Goal: Task Accomplishment & Management: Manage account settings

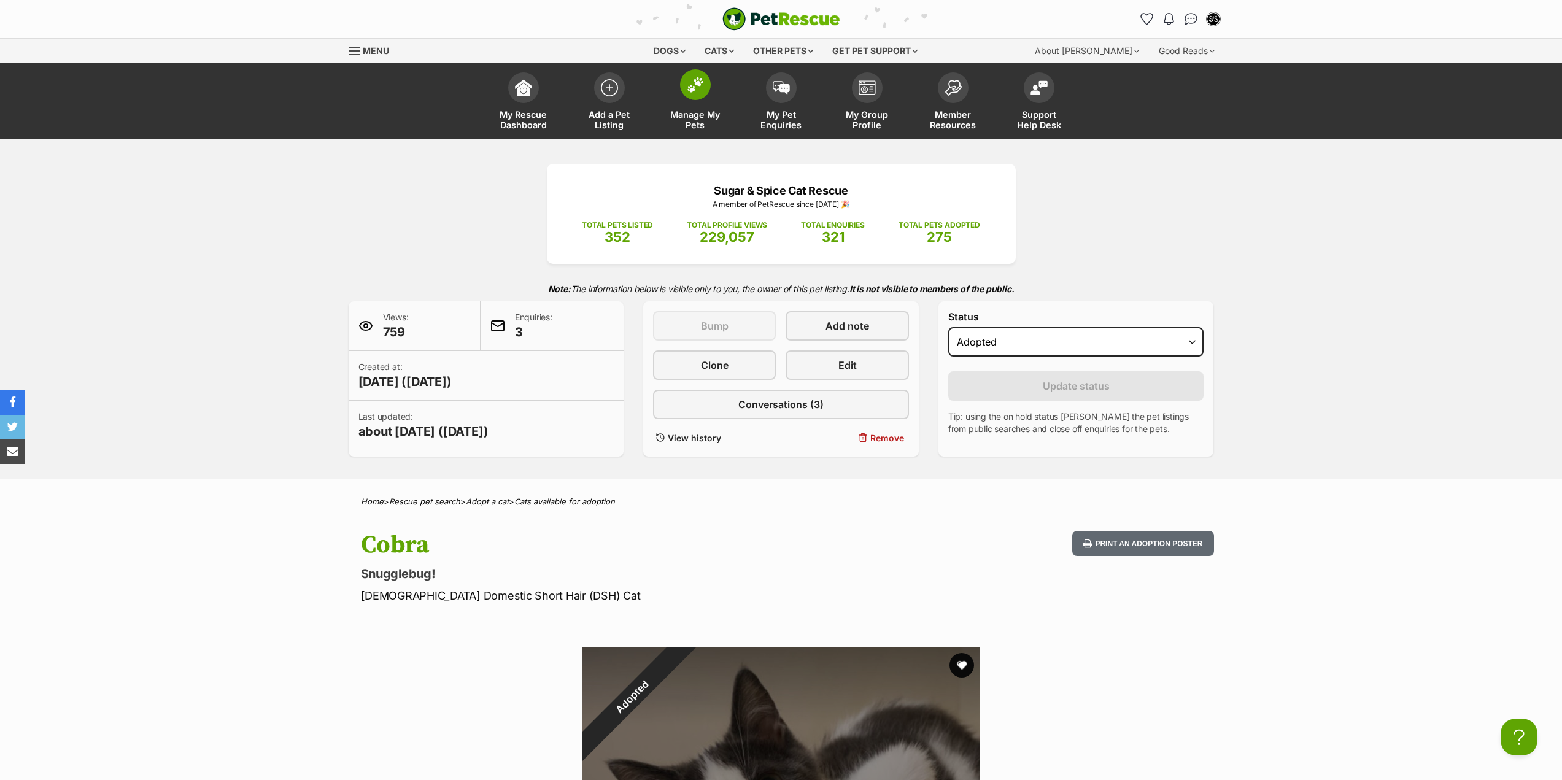
click at [697, 134] on link "Manage My Pets" at bounding box center [695, 102] width 86 height 73
click at [783, 128] on span "My Pet Enquiries" at bounding box center [780, 119] width 55 height 21
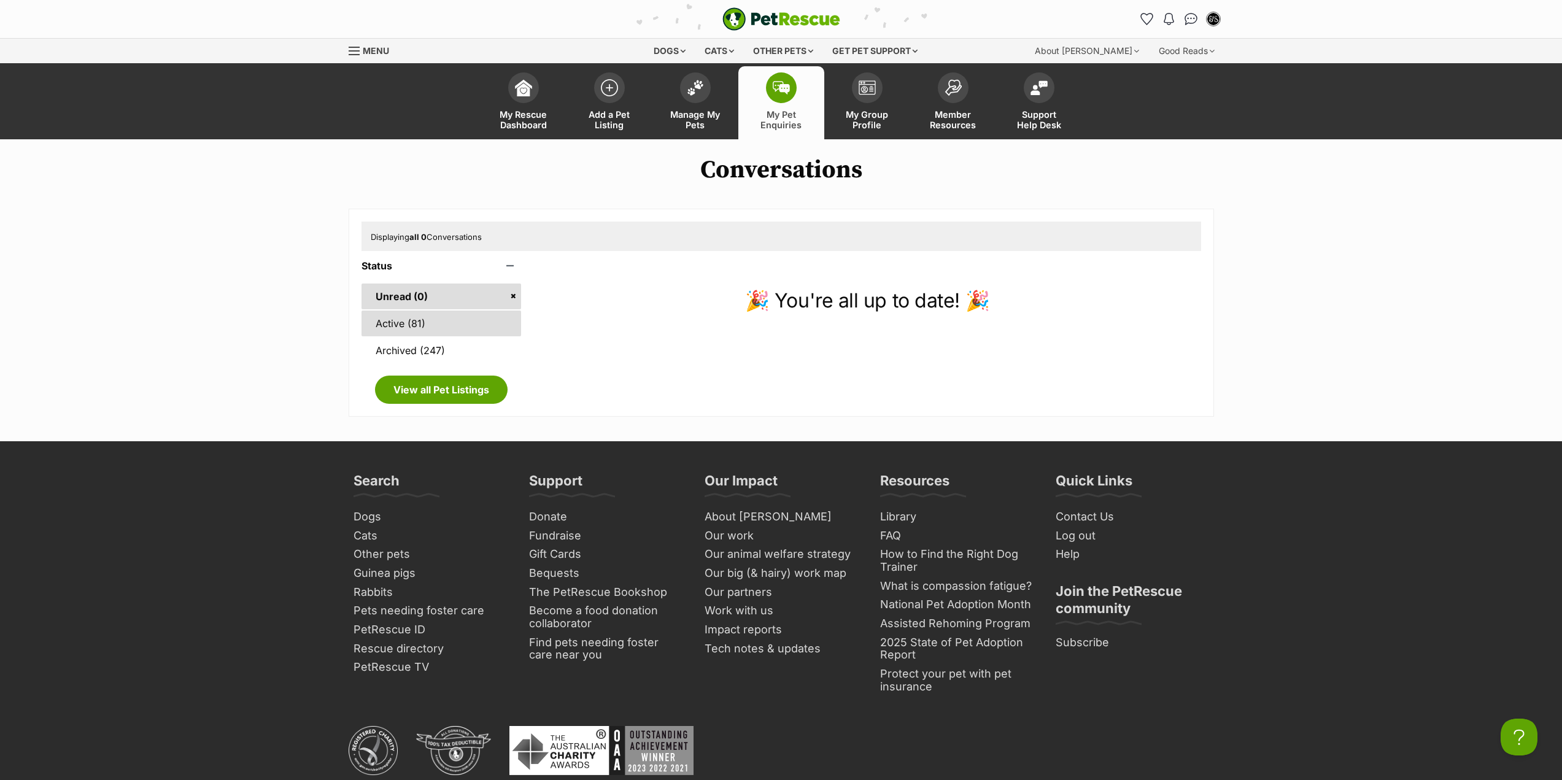
click at [478, 327] on link "Active (81)" at bounding box center [441, 323] width 160 height 26
click at [469, 304] on link "Unread (0)" at bounding box center [441, 296] width 160 height 26
click at [460, 316] on link "Active (81)" at bounding box center [441, 323] width 160 height 26
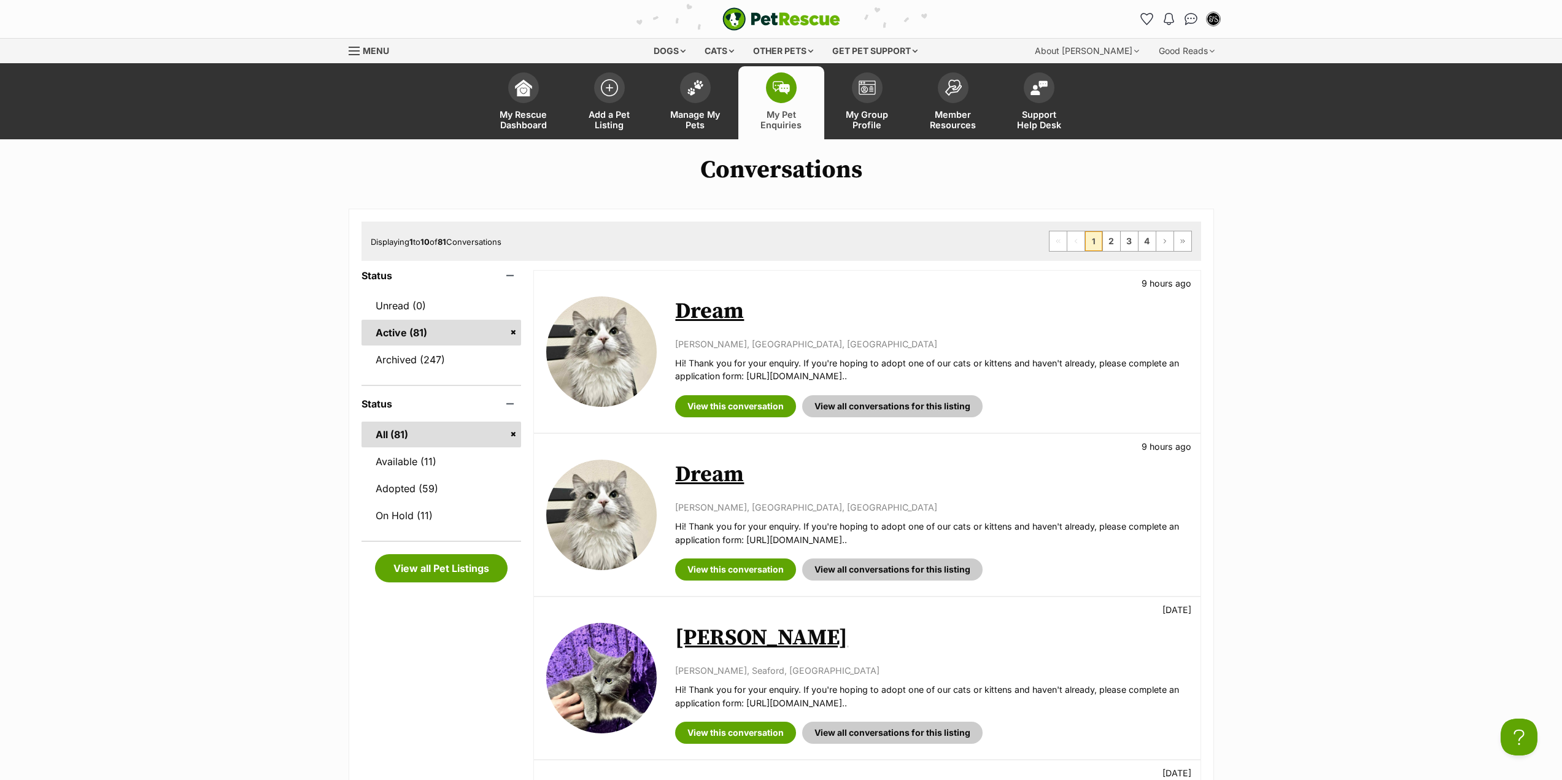
click at [782, 123] on span "My Pet Enquiries" at bounding box center [780, 119] width 55 height 21
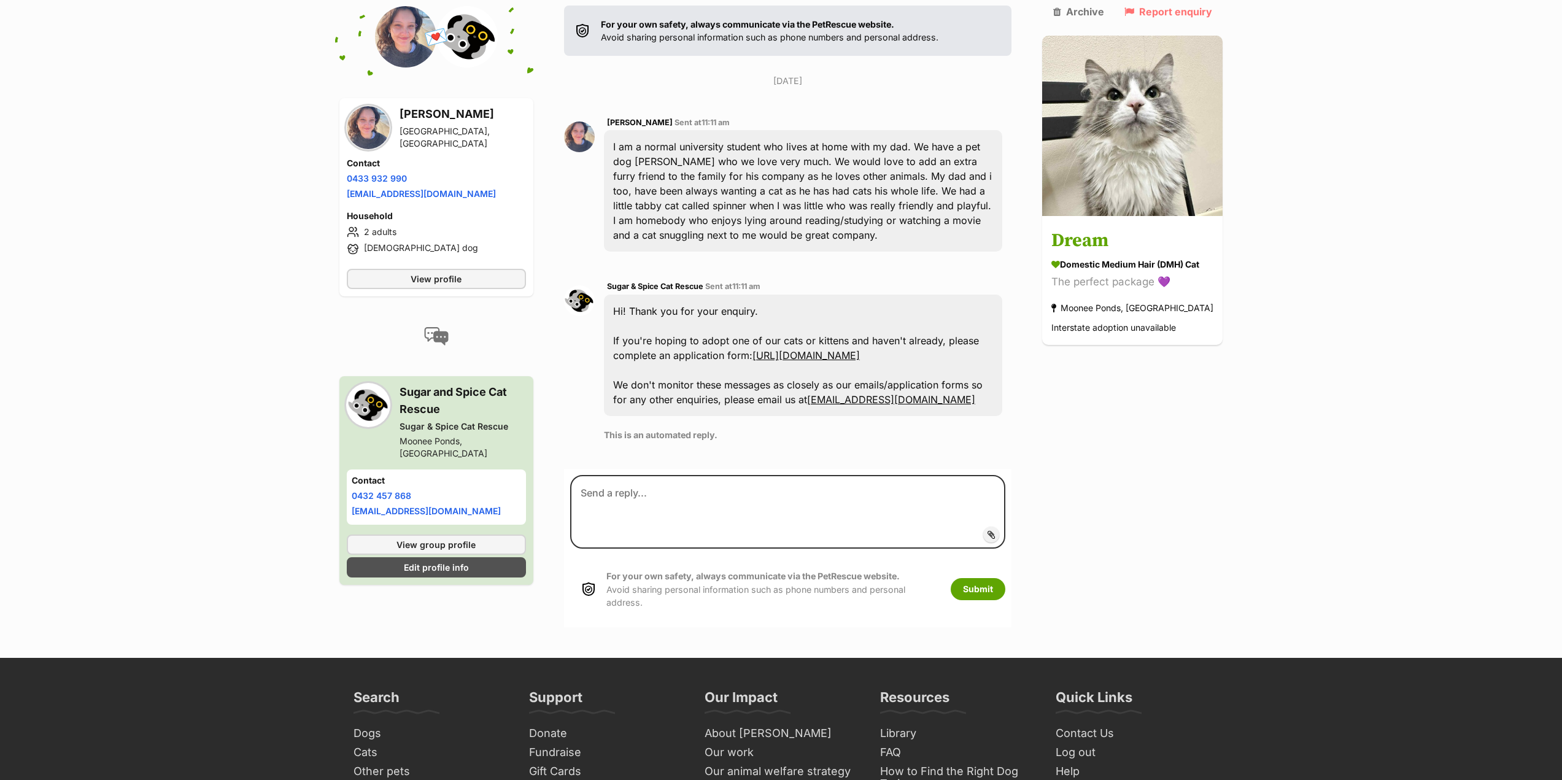
scroll to position [212, 0]
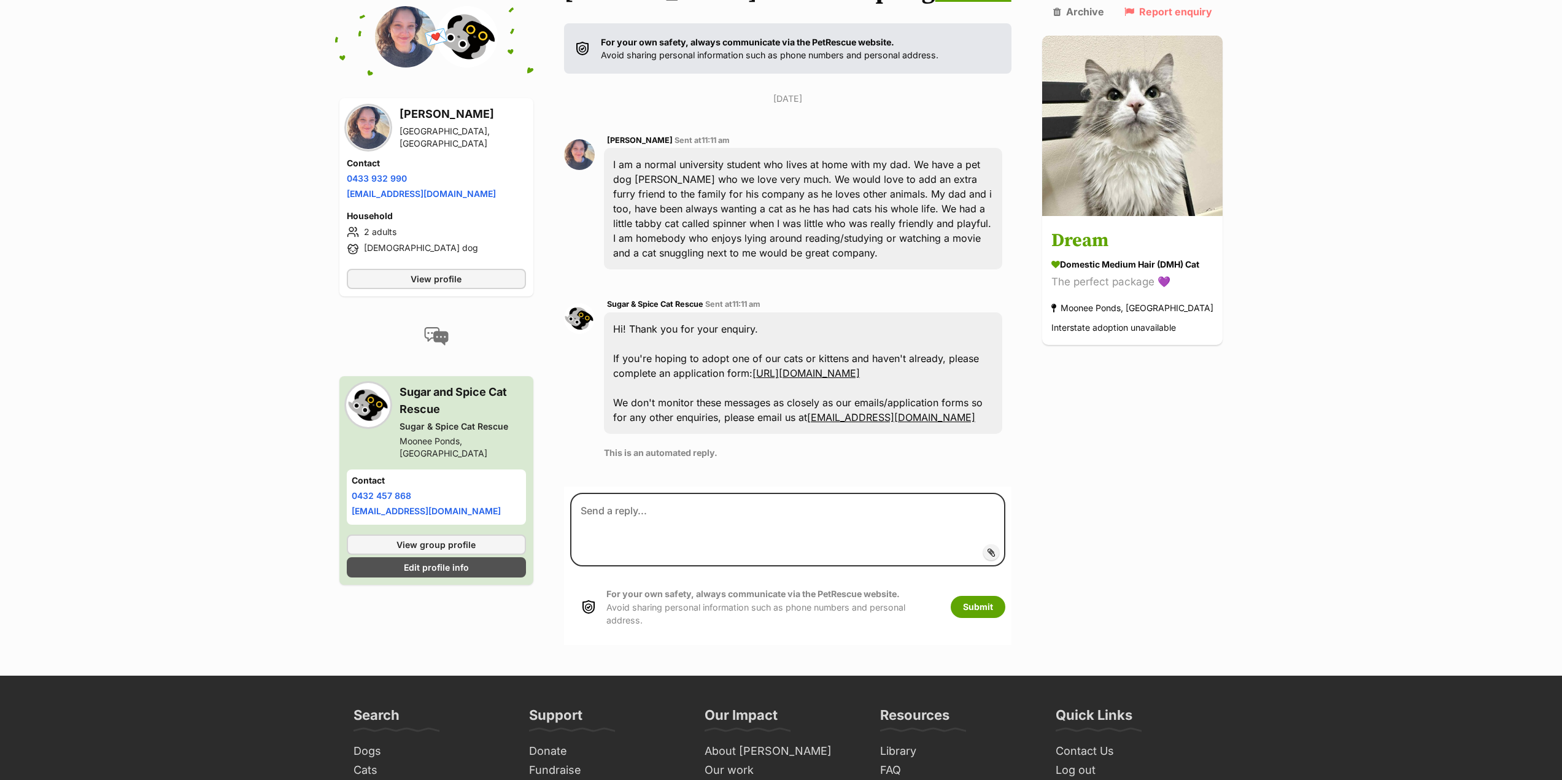
drag, startPoint x: 360, startPoint y: 230, endPoint x: 429, endPoint y: 232, distance: 68.7
click at [429, 232] on li "2 adults" at bounding box center [436, 232] width 179 height 15
click at [430, 232] on li "2 adults" at bounding box center [436, 232] width 179 height 15
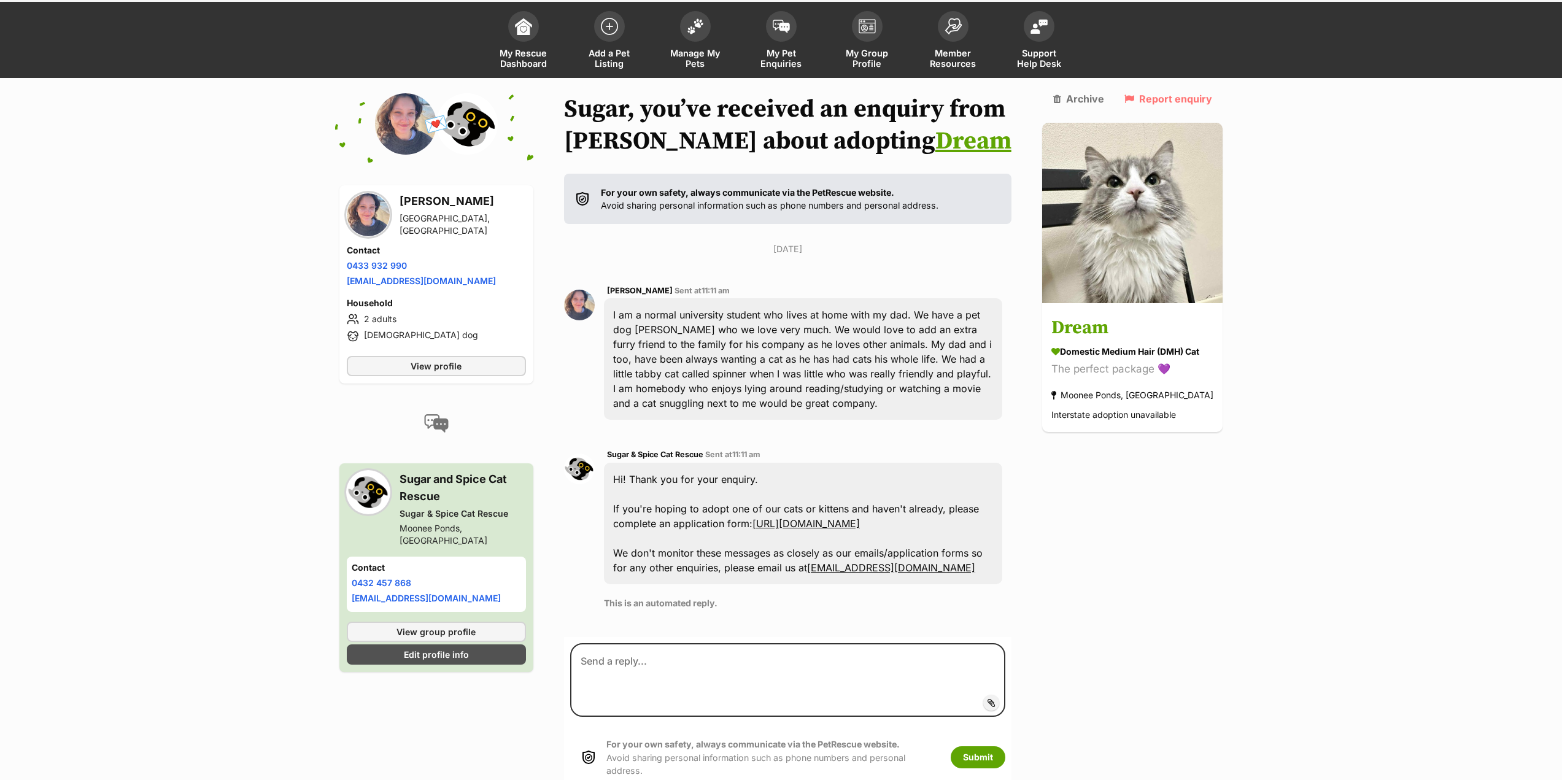
scroll to position [0, 0]
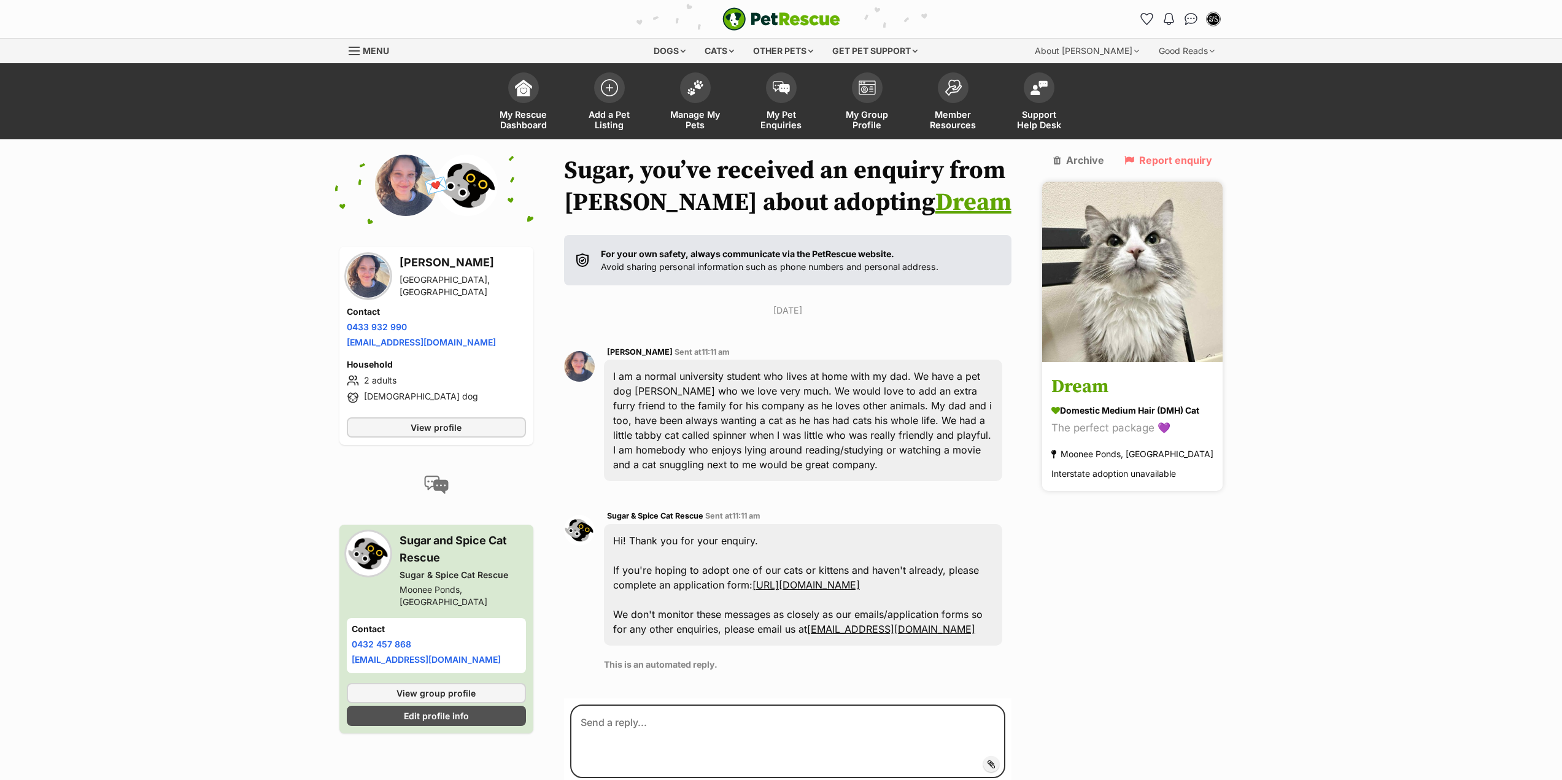
click at [1081, 377] on h3 "Dream" at bounding box center [1132, 388] width 162 height 28
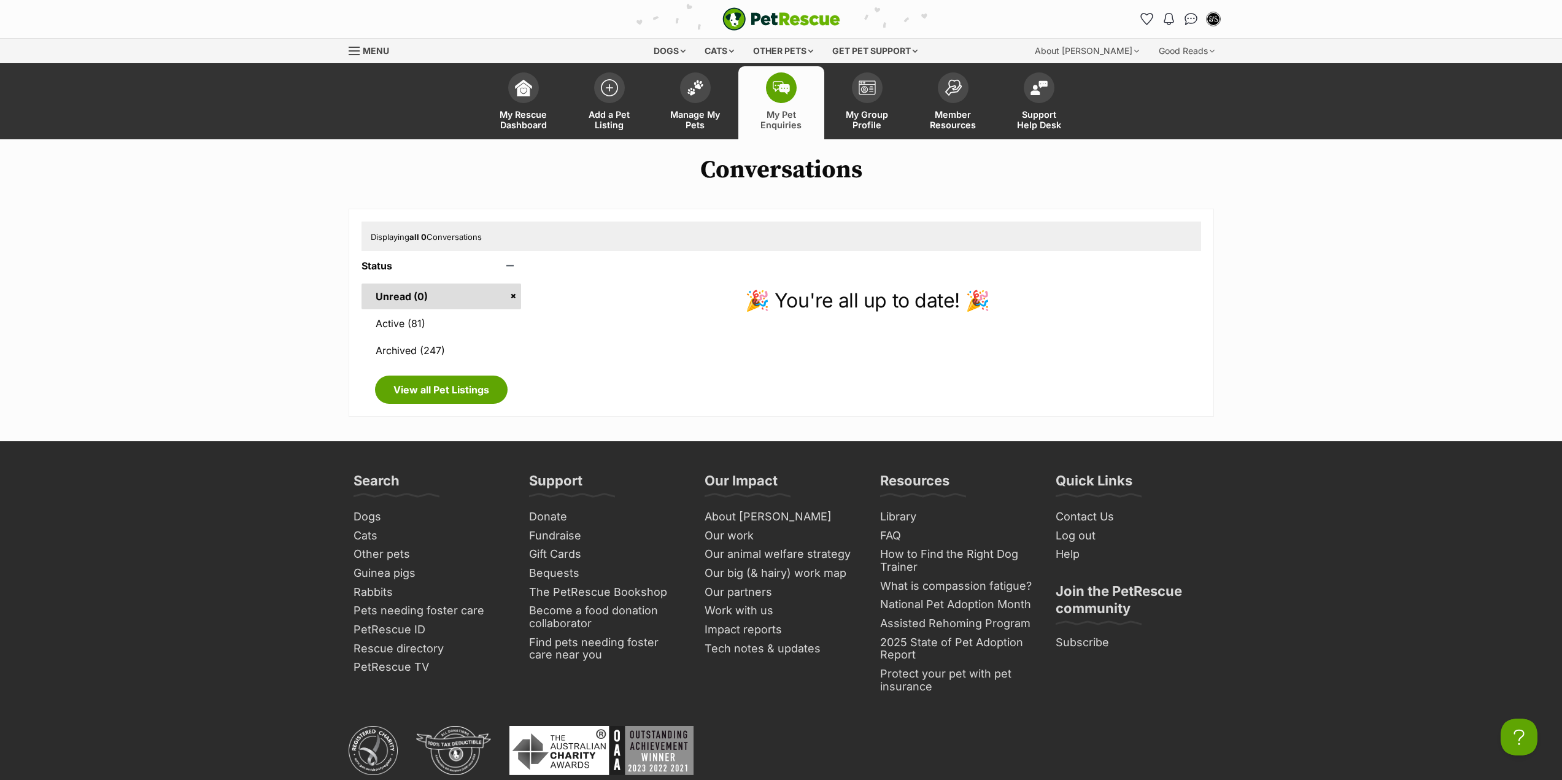
click at [762, 117] on span "My Pet Enquiries" at bounding box center [780, 119] width 55 height 21
click at [456, 301] on link "Unread (0)" at bounding box center [441, 296] width 160 height 26
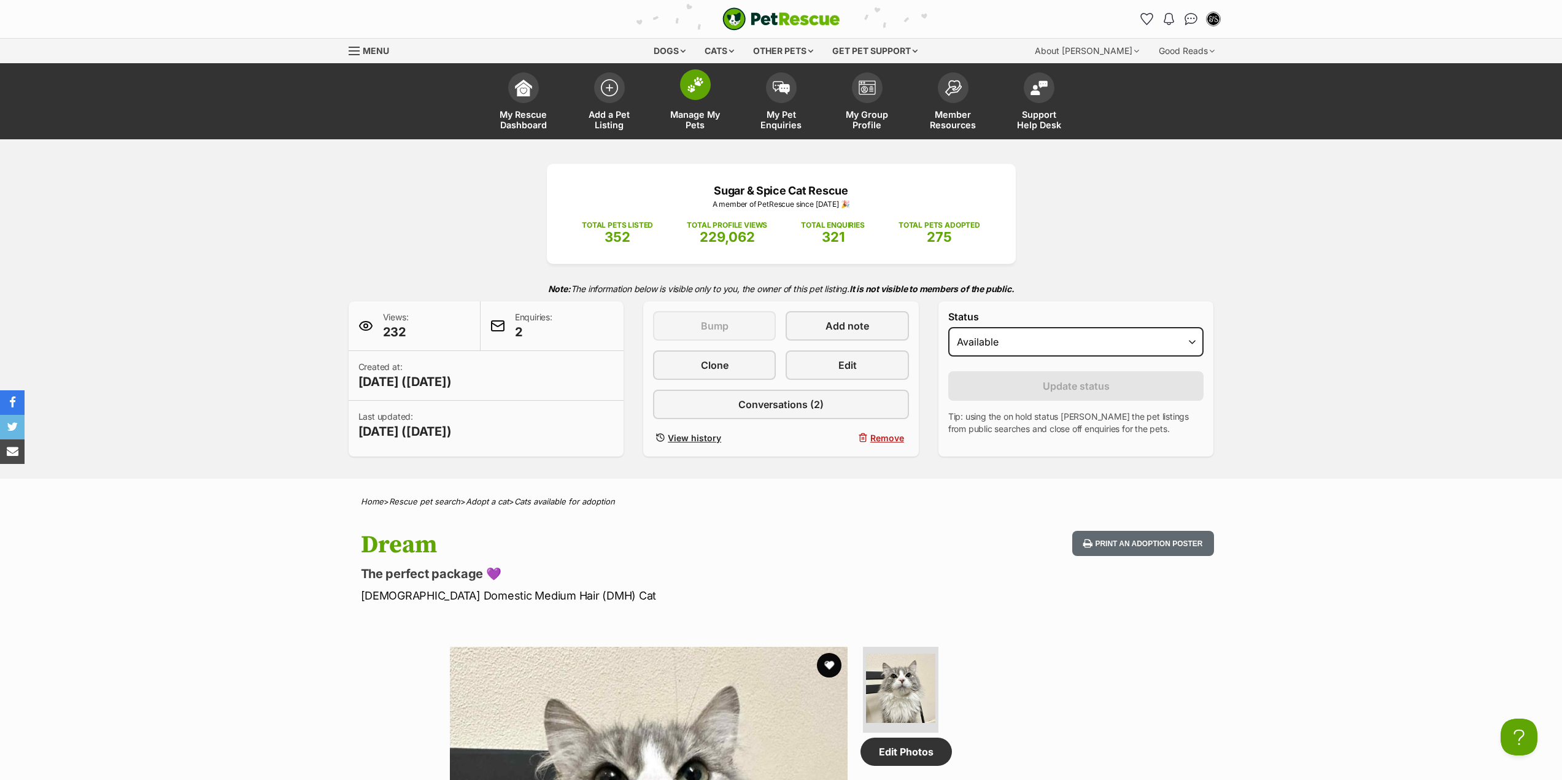
click at [701, 125] on span "Manage My Pets" at bounding box center [695, 119] width 55 height 21
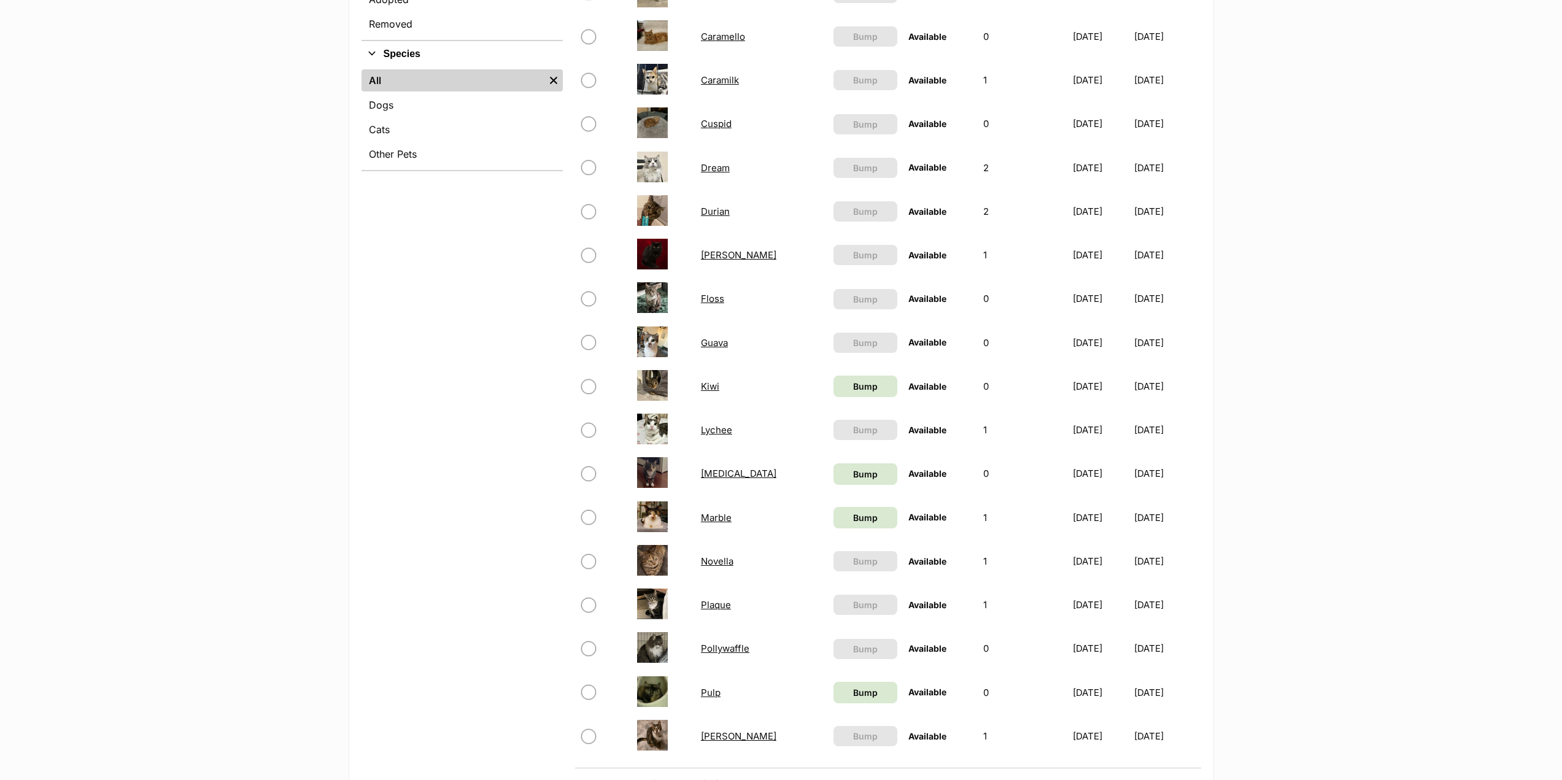
scroll to position [675, 0]
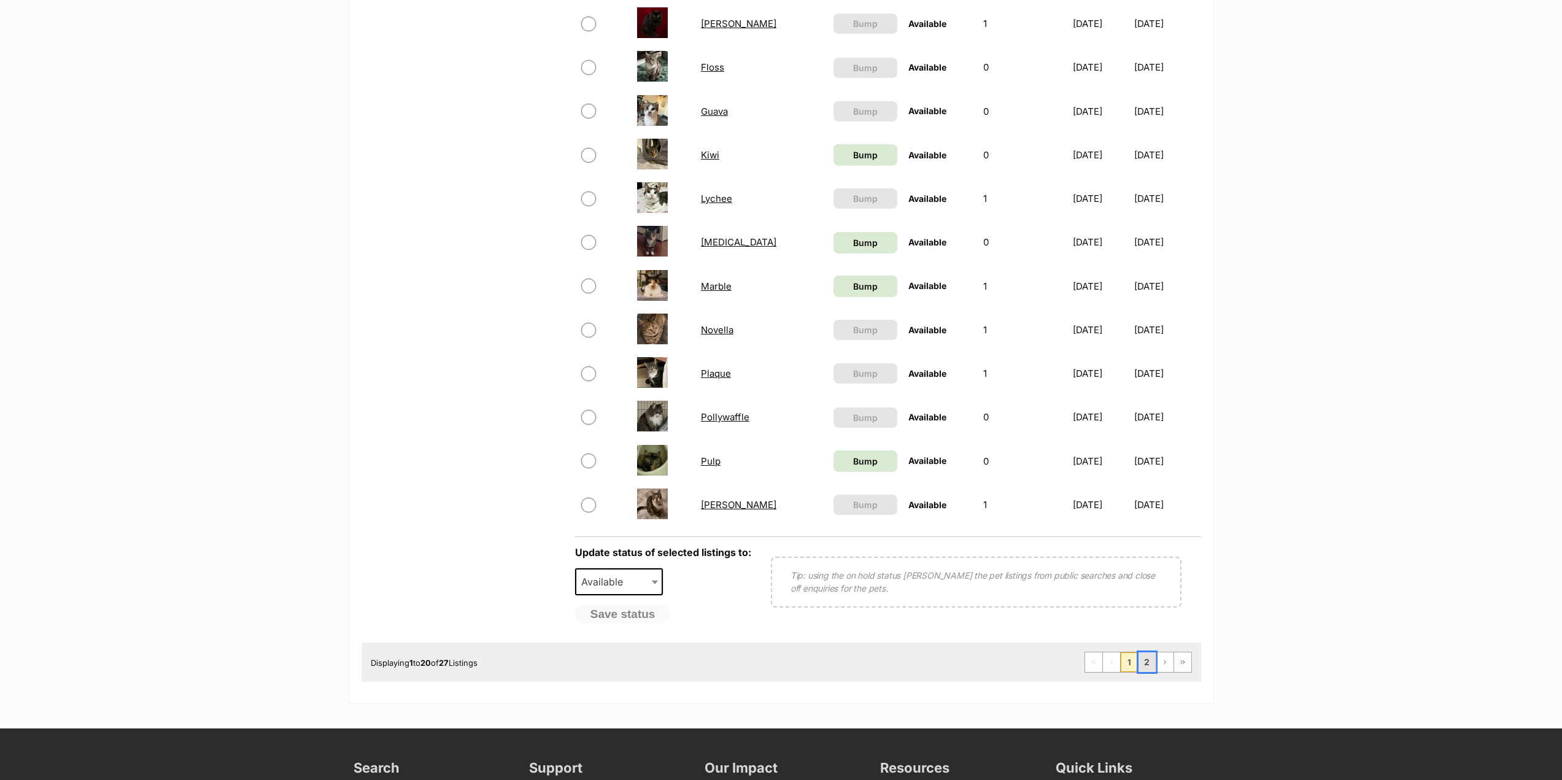
click at [1149, 660] on link "2" at bounding box center [1146, 662] width 17 height 20
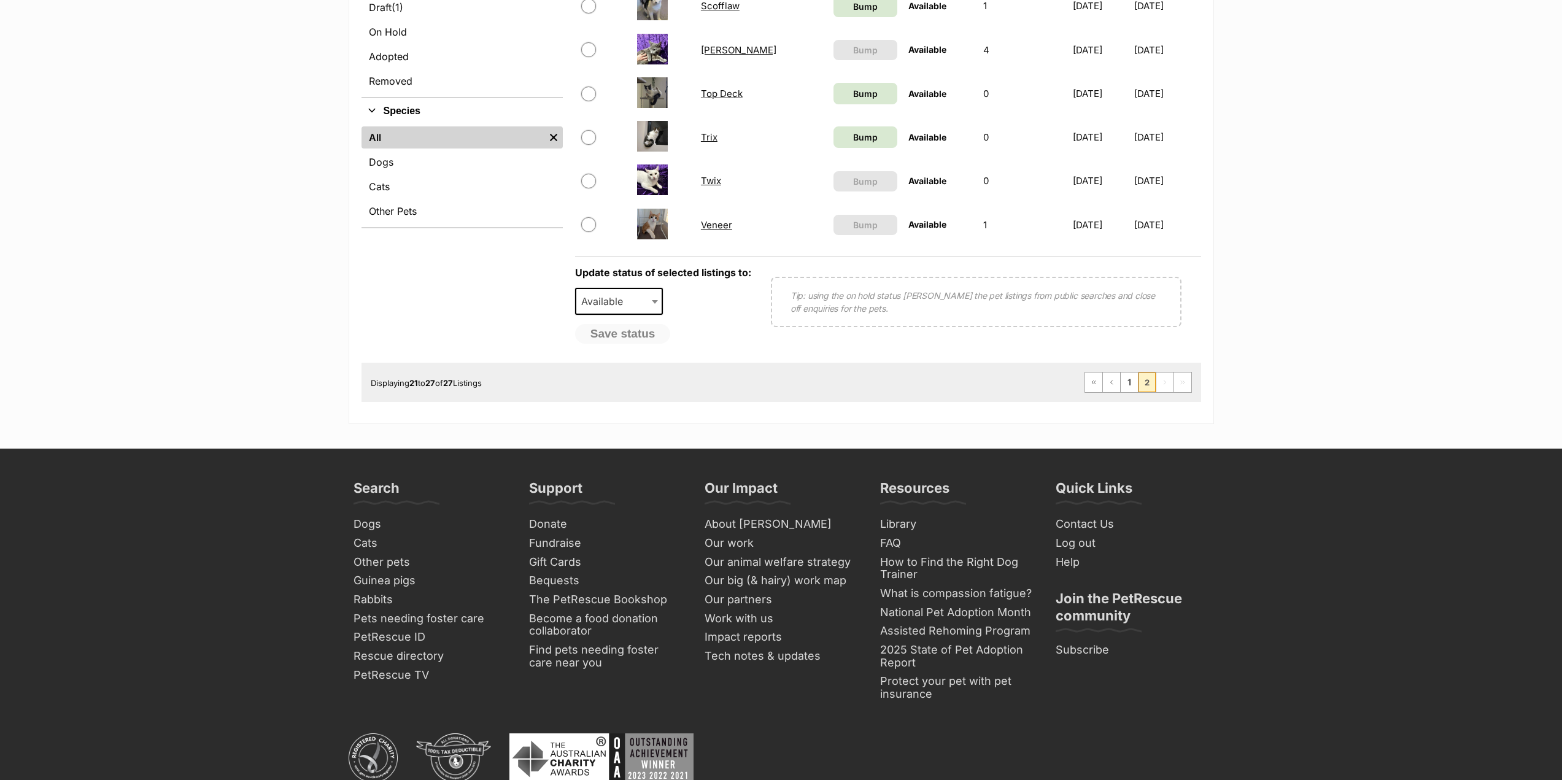
scroll to position [184, 0]
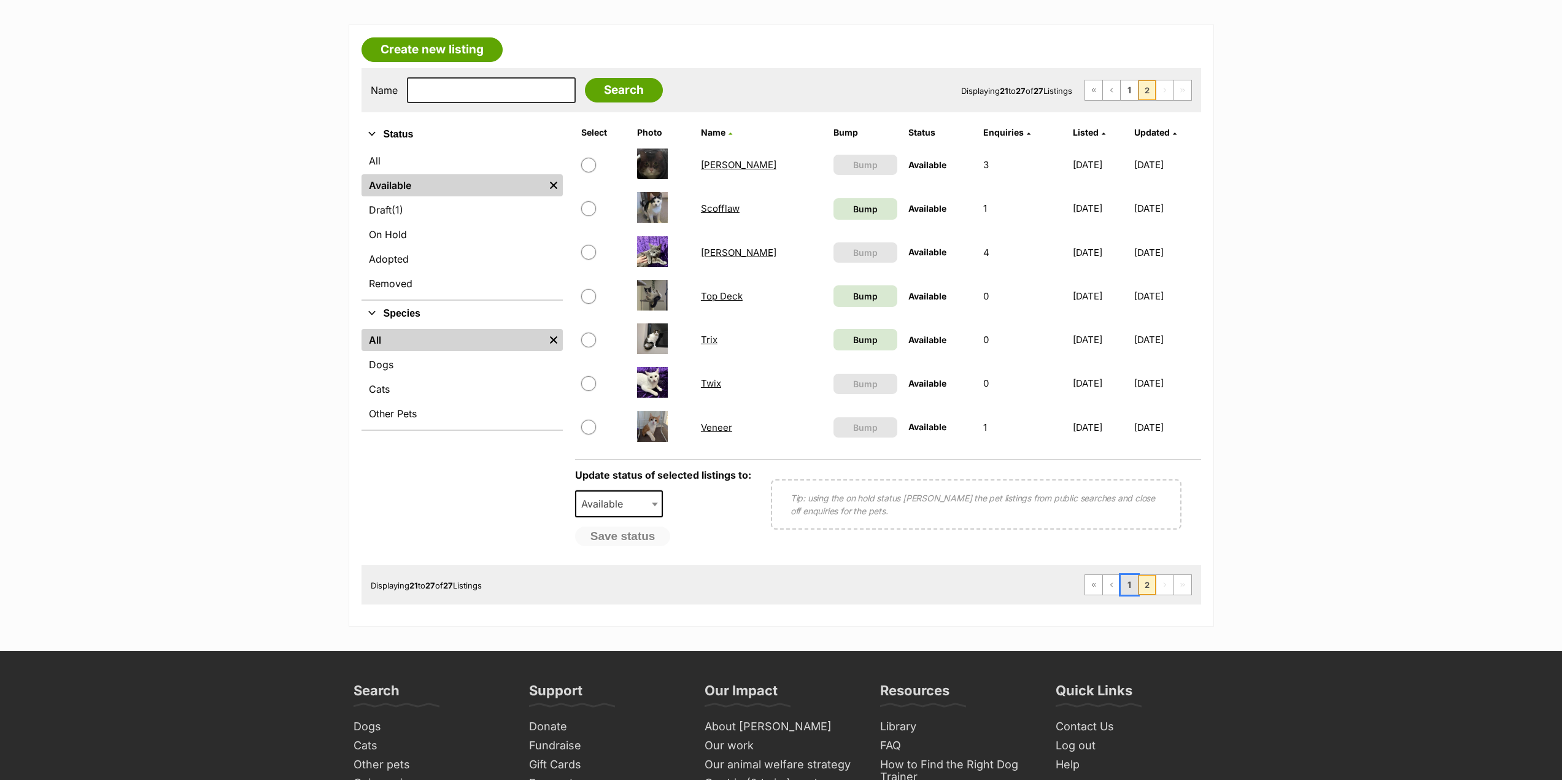
click at [1131, 589] on link "1" at bounding box center [1128, 585] width 17 height 20
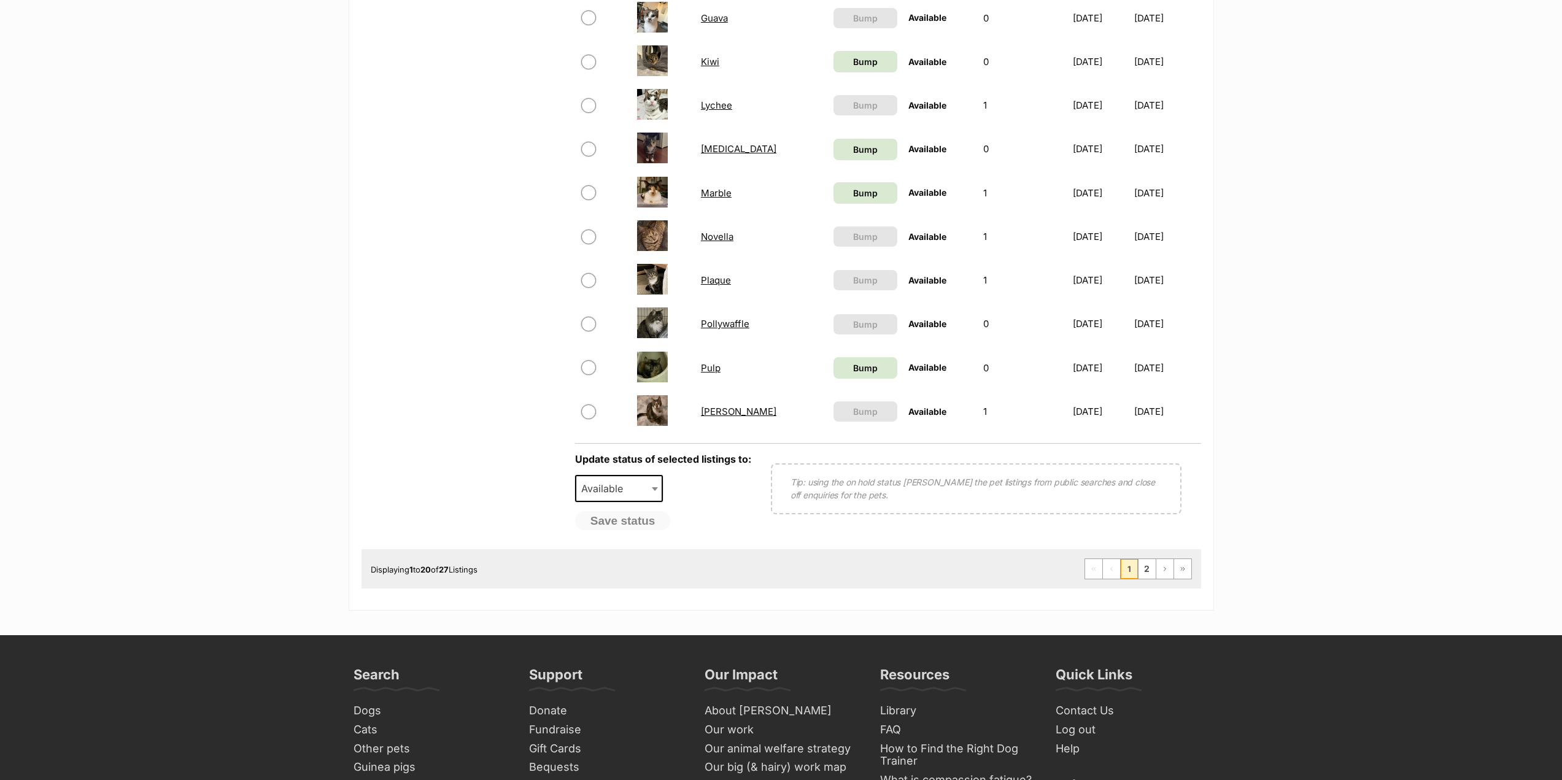
scroll to position [798, 0]
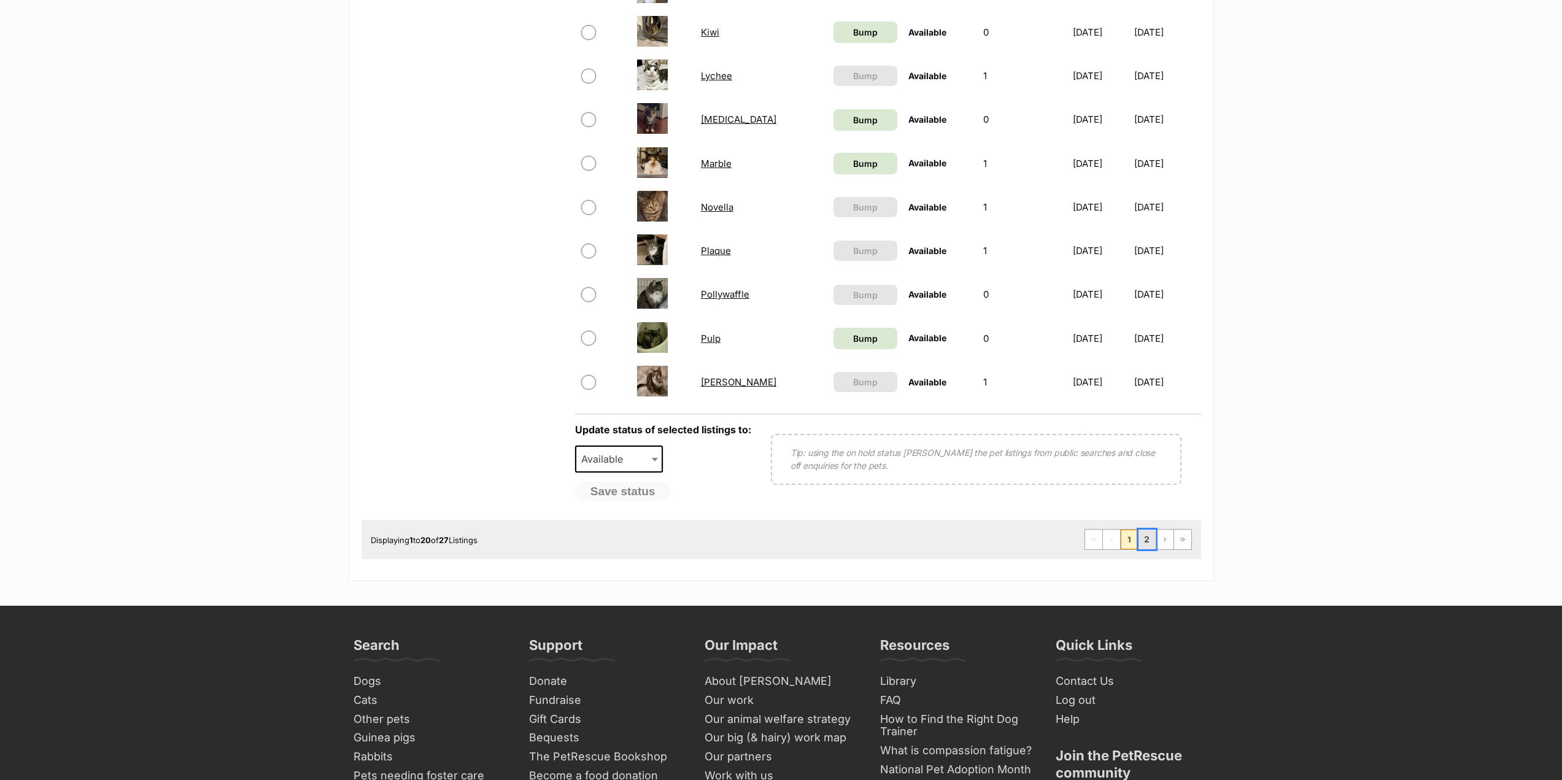
click at [1146, 541] on link "2" at bounding box center [1146, 540] width 17 height 20
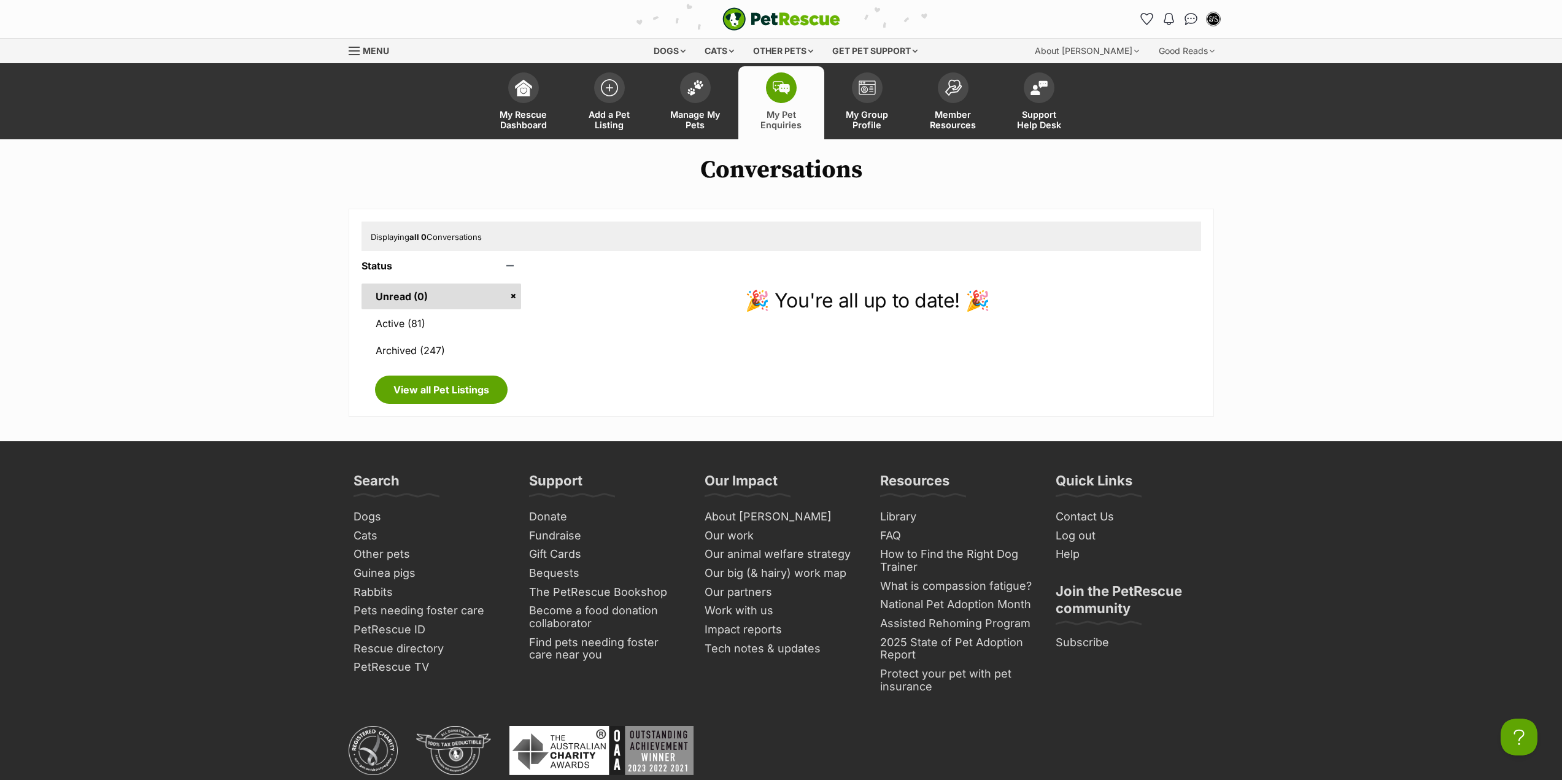
click at [773, 86] on img at bounding box center [781, 87] width 17 height 13
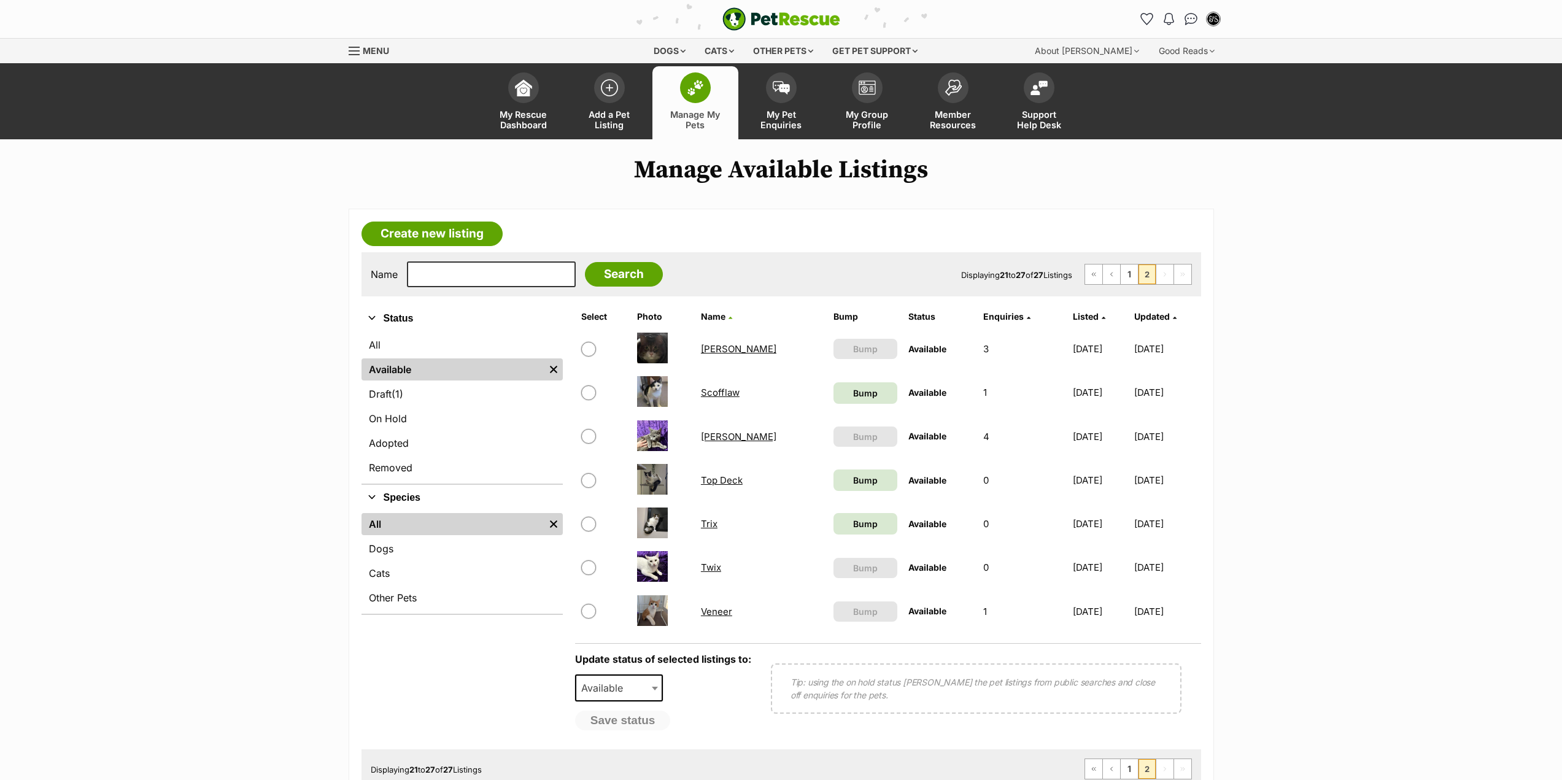
click at [912, 214] on article "Create new listing Name Search Displaying 21 to 27 of 27 Listings First Page Pr…" at bounding box center [781, 510] width 865 height 602
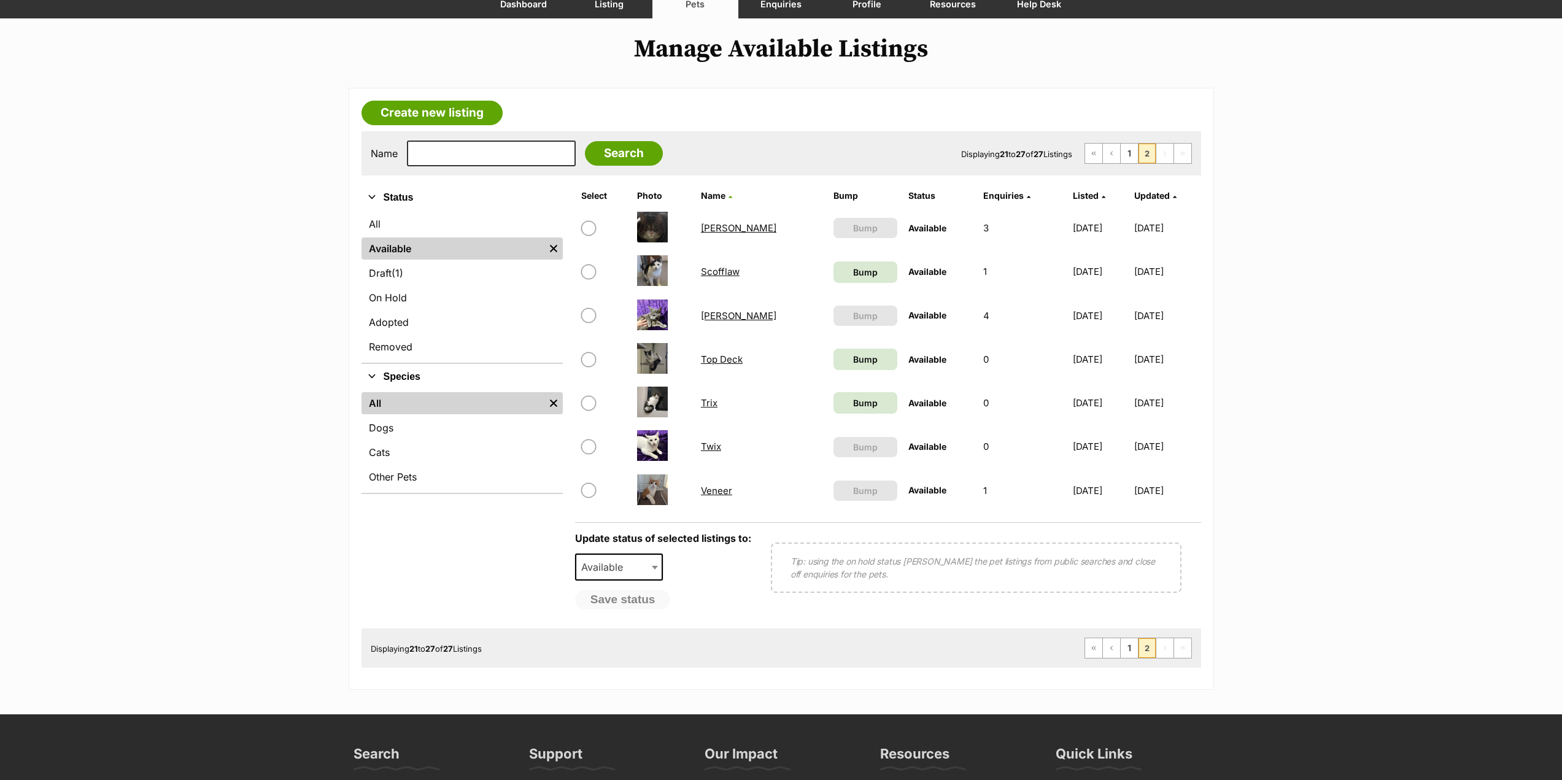
scroll to position [368, 0]
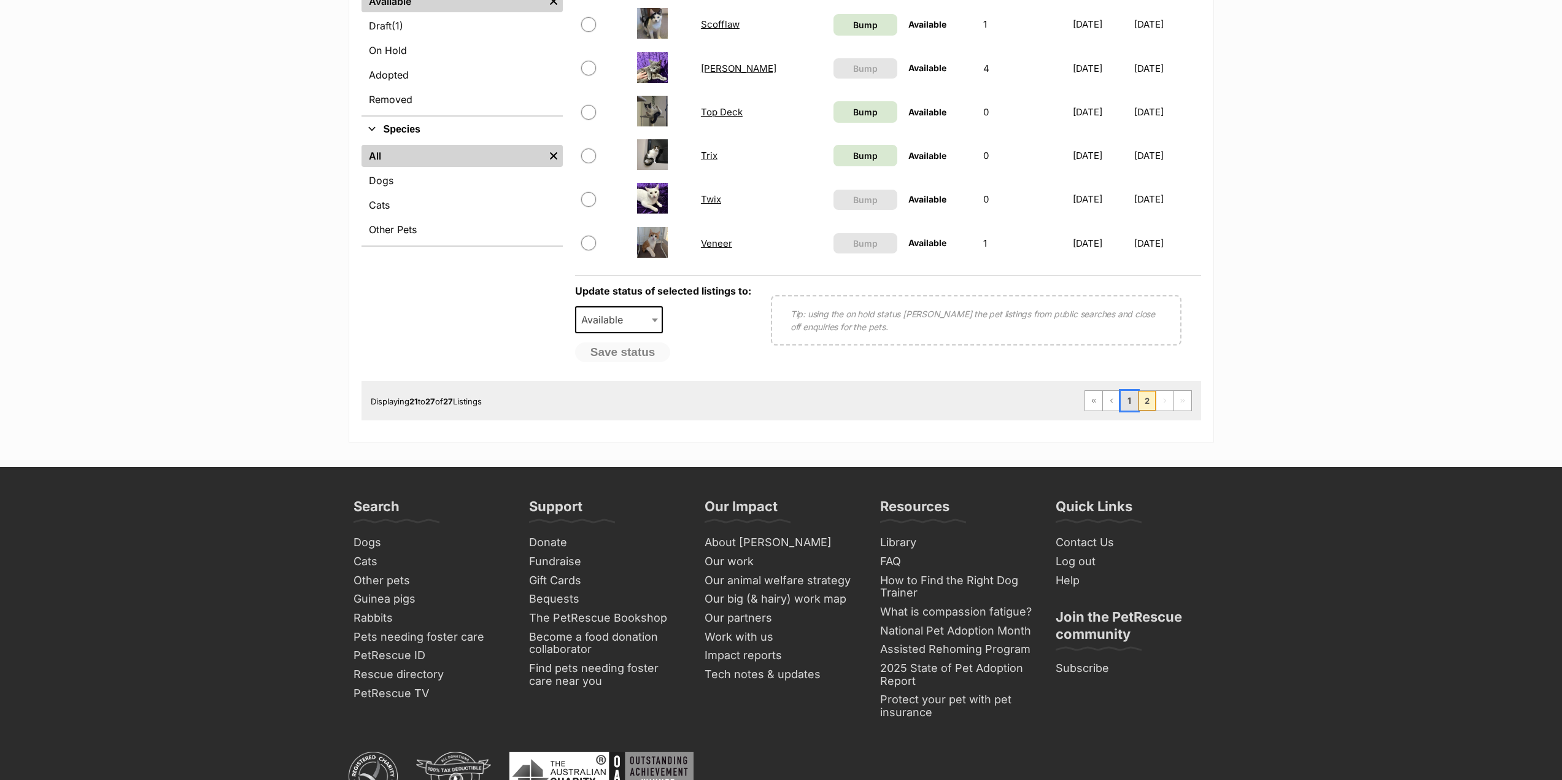
click at [1135, 399] on link "1" at bounding box center [1128, 401] width 17 height 20
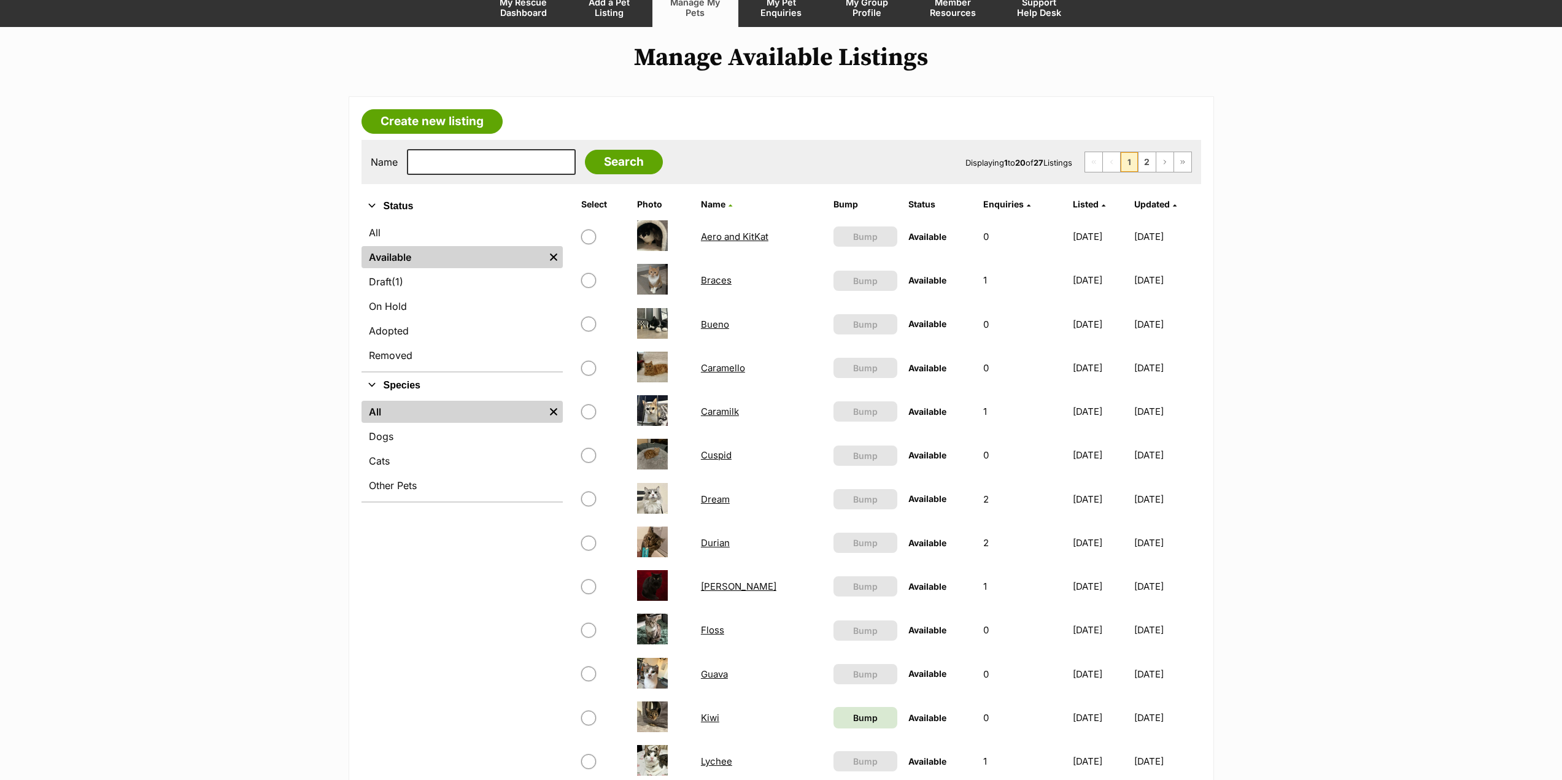
scroll to position [307, 0]
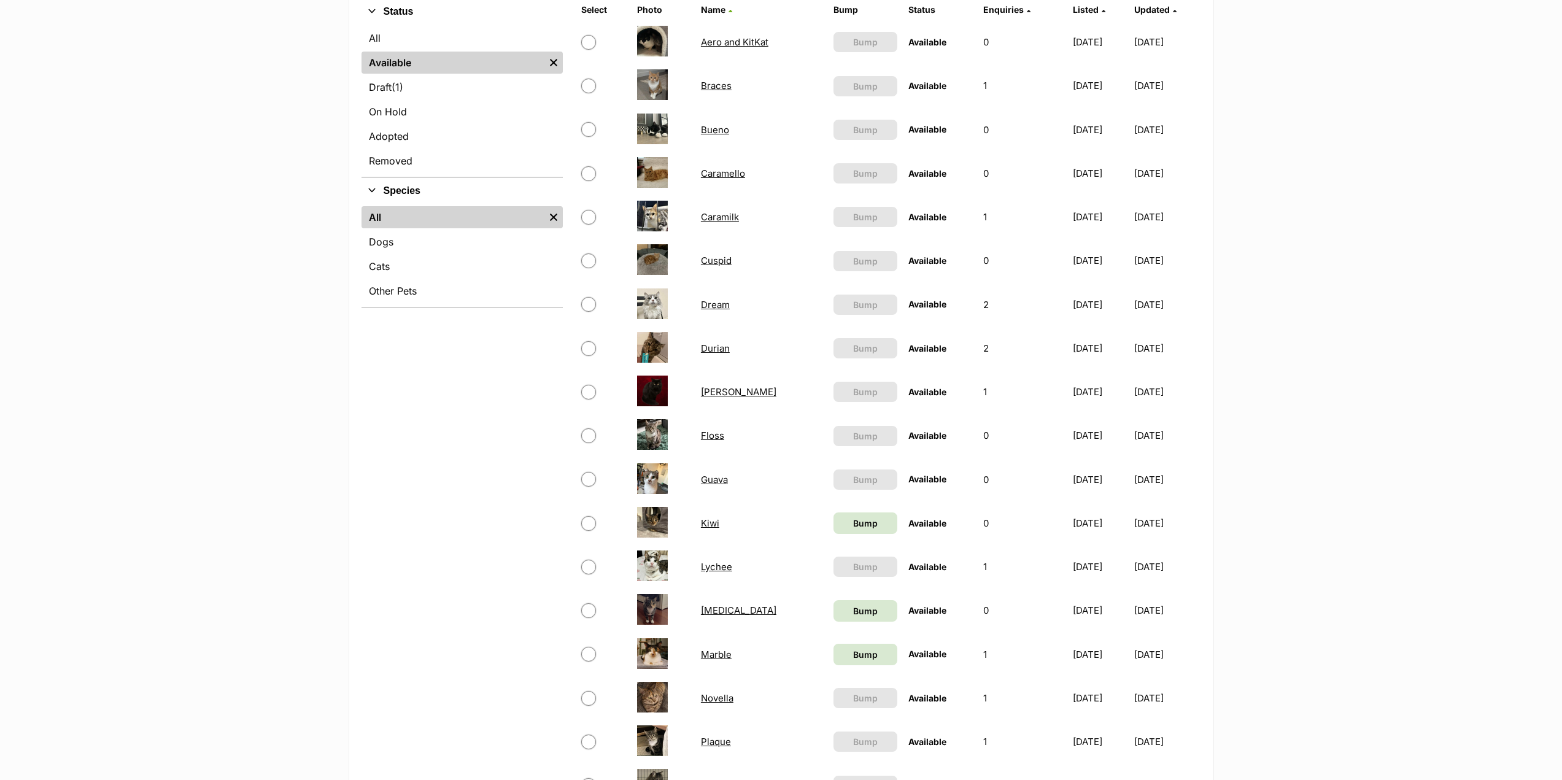
click at [704, 258] on link "Cuspid" at bounding box center [716, 261] width 31 height 12
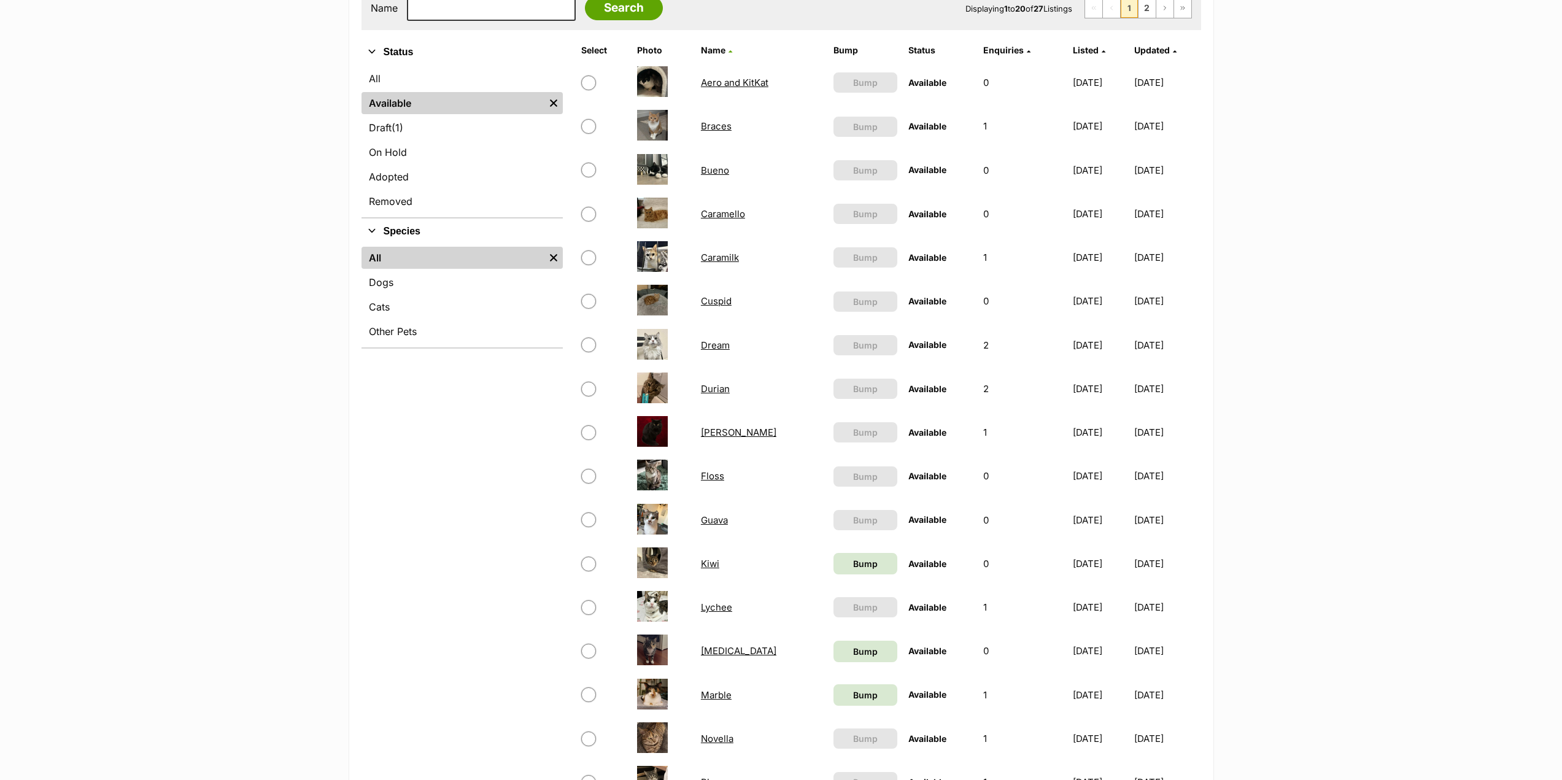
scroll to position [245, 0]
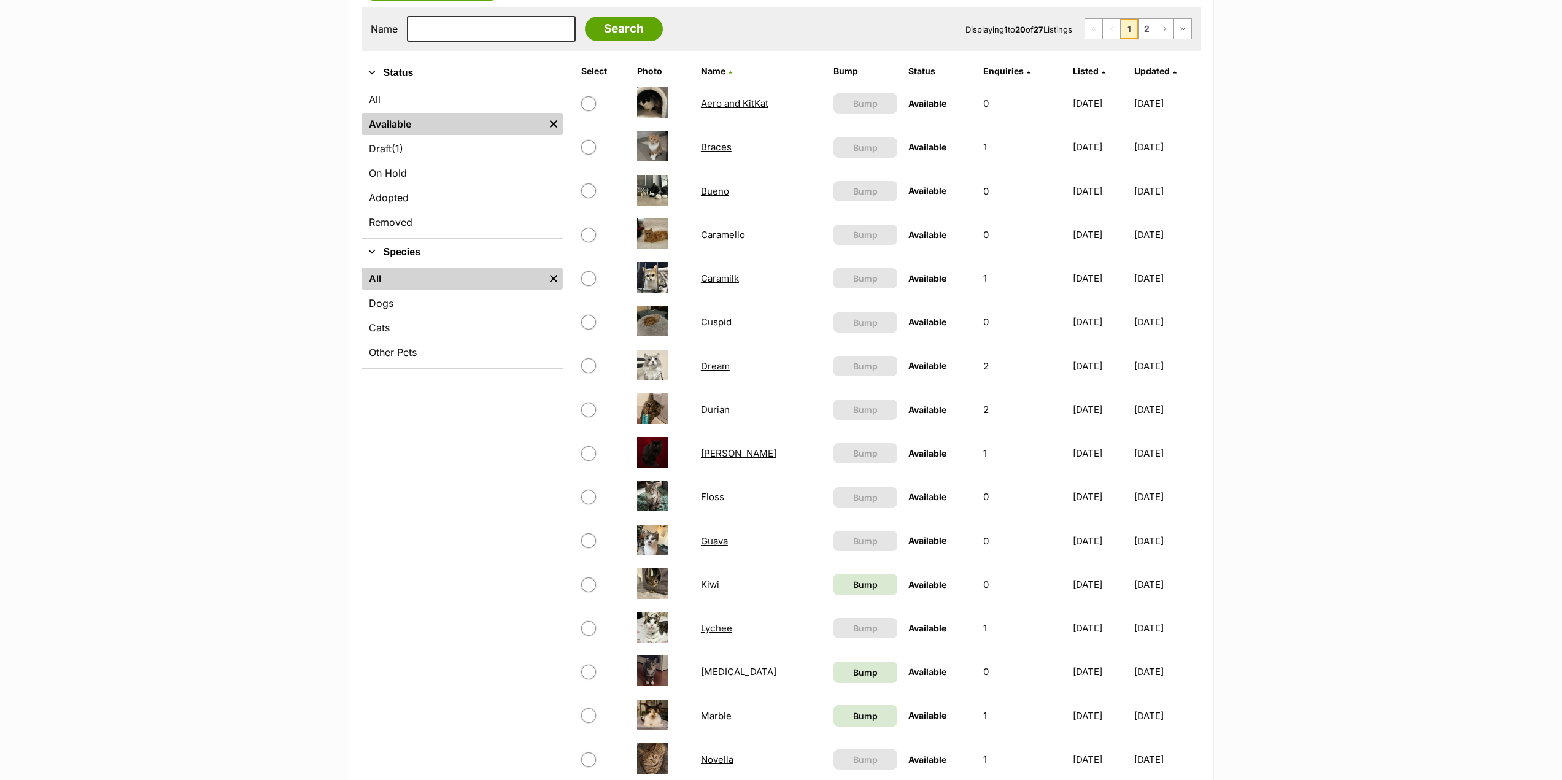
click at [704, 150] on link "Braces" at bounding box center [716, 147] width 31 height 12
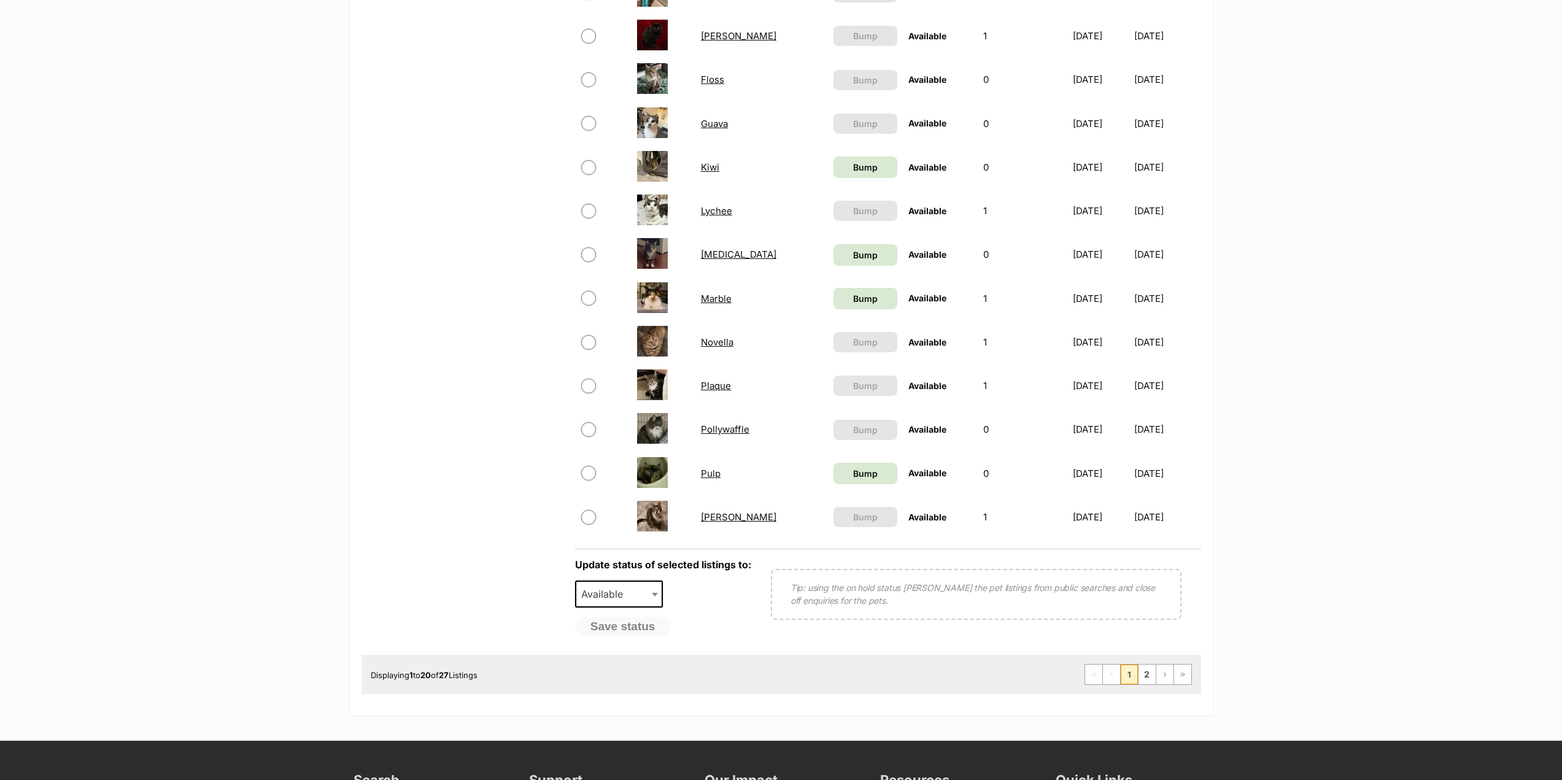
scroll to position [675, 0]
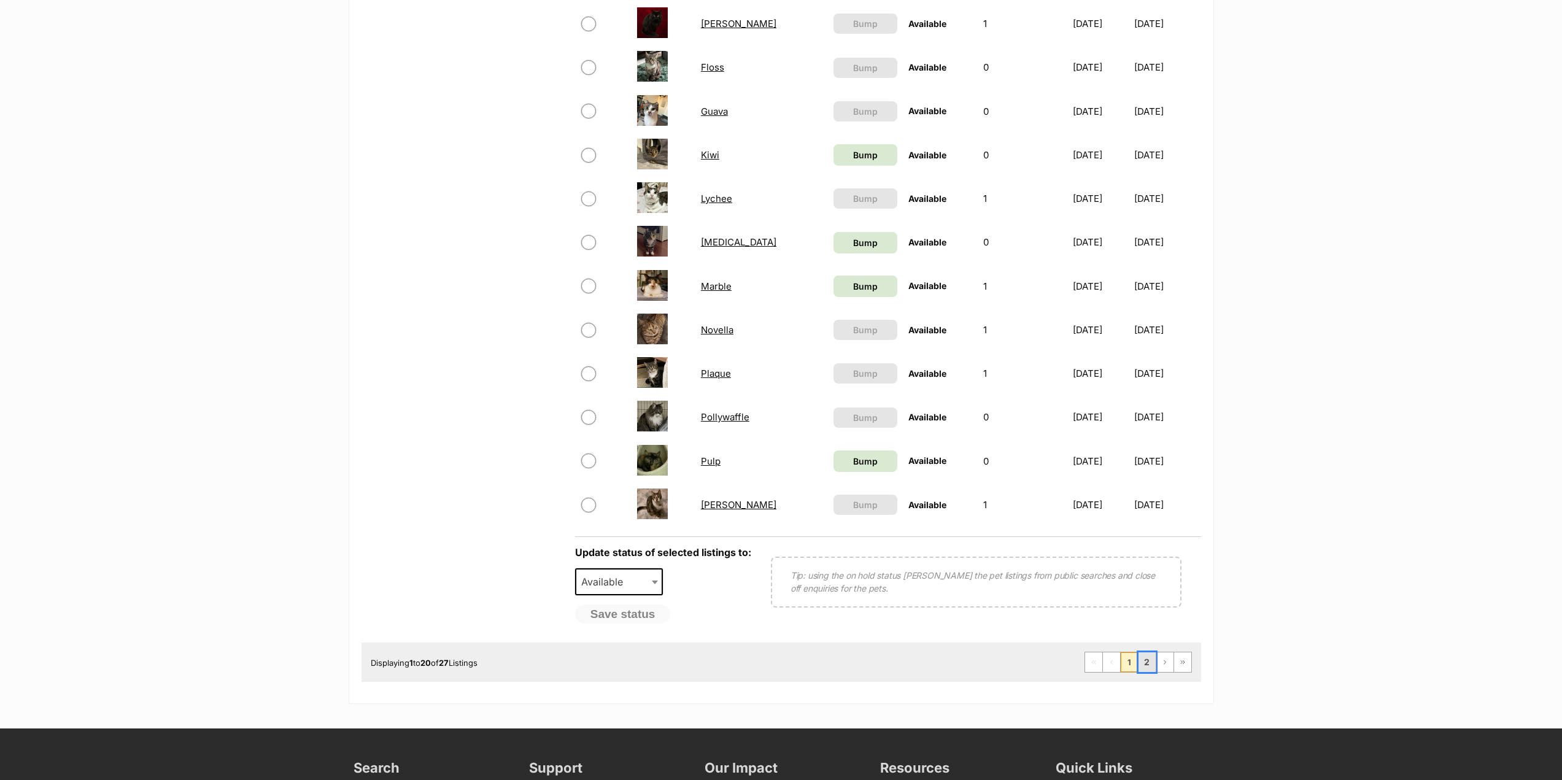
click at [1143, 662] on link "2" at bounding box center [1146, 662] width 17 height 20
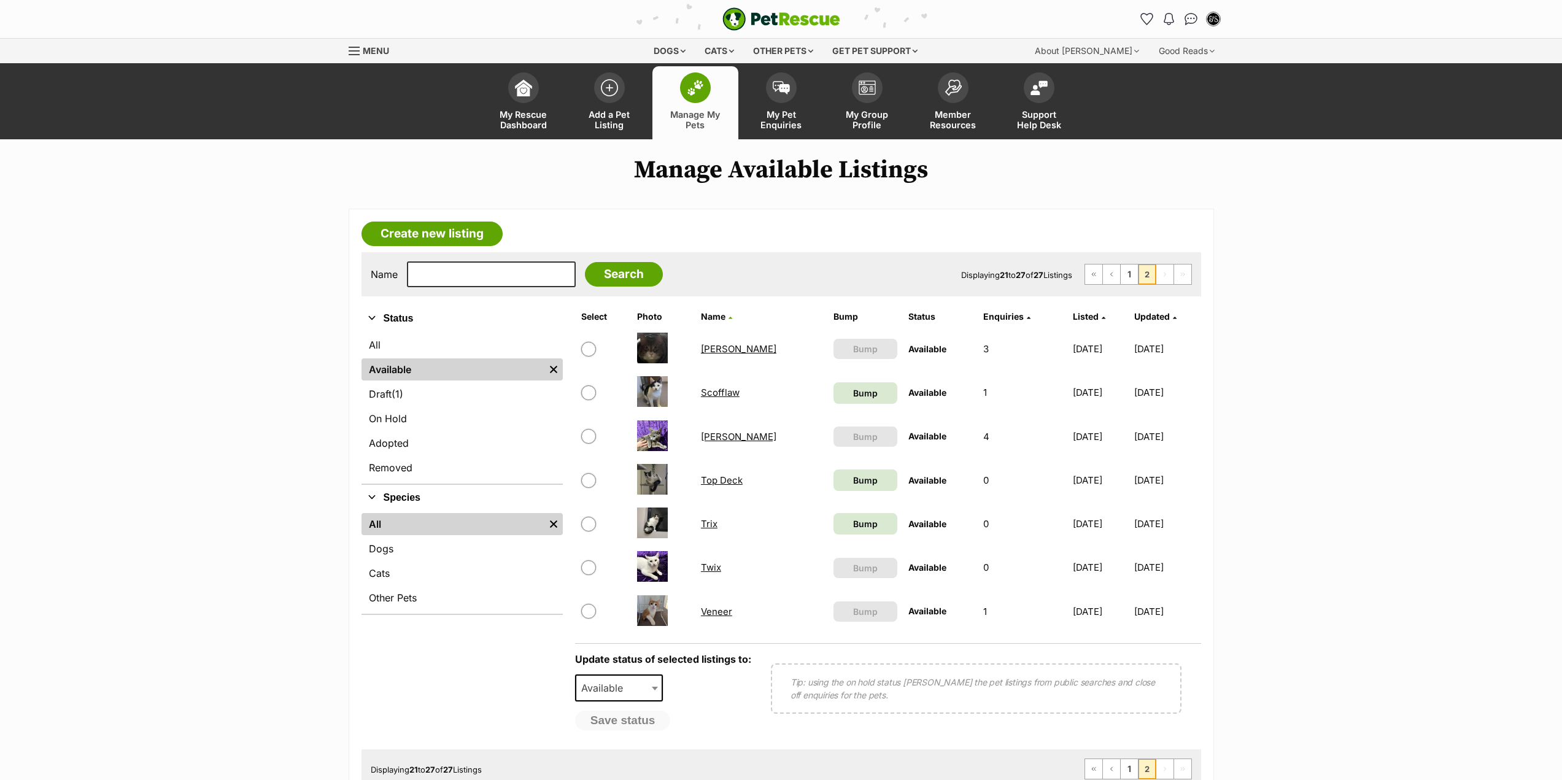
click at [725, 614] on link "Veneer" at bounding box center [716, 612] width 31 height 12
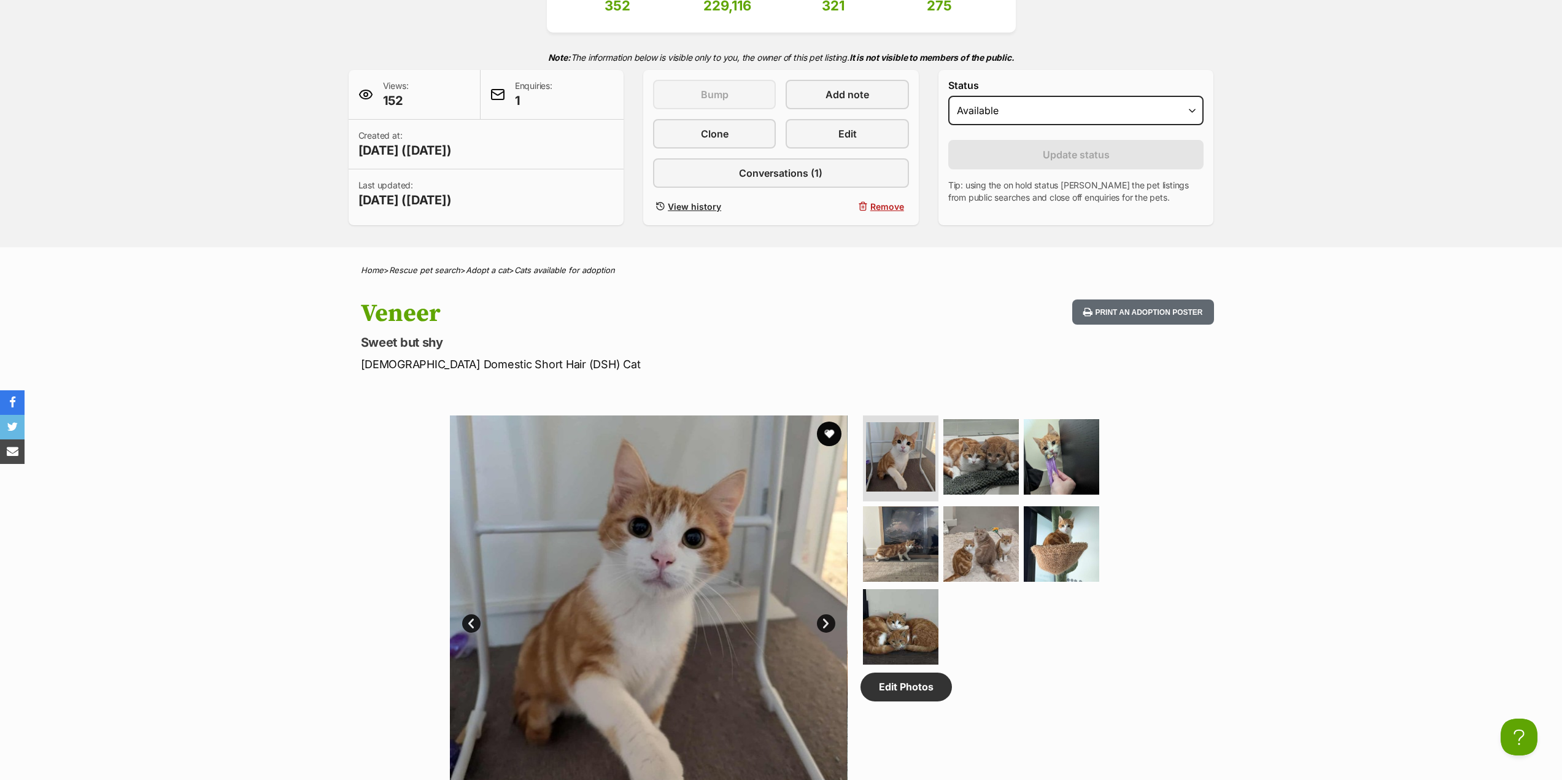
scroll to position [430, 0]
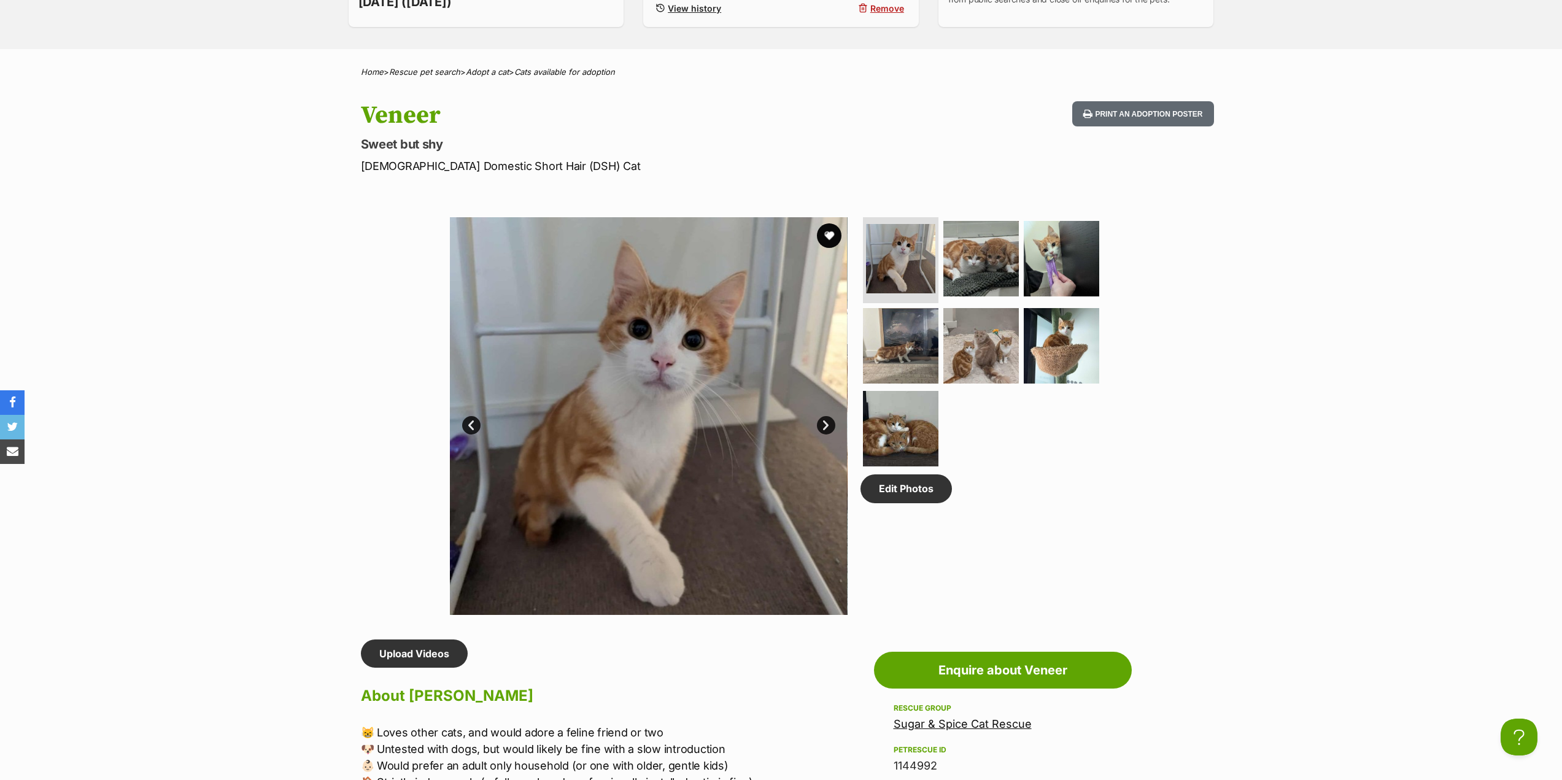
click at [823, 418] on link "Next" at bounding box center [826, 425] width 18 height 18
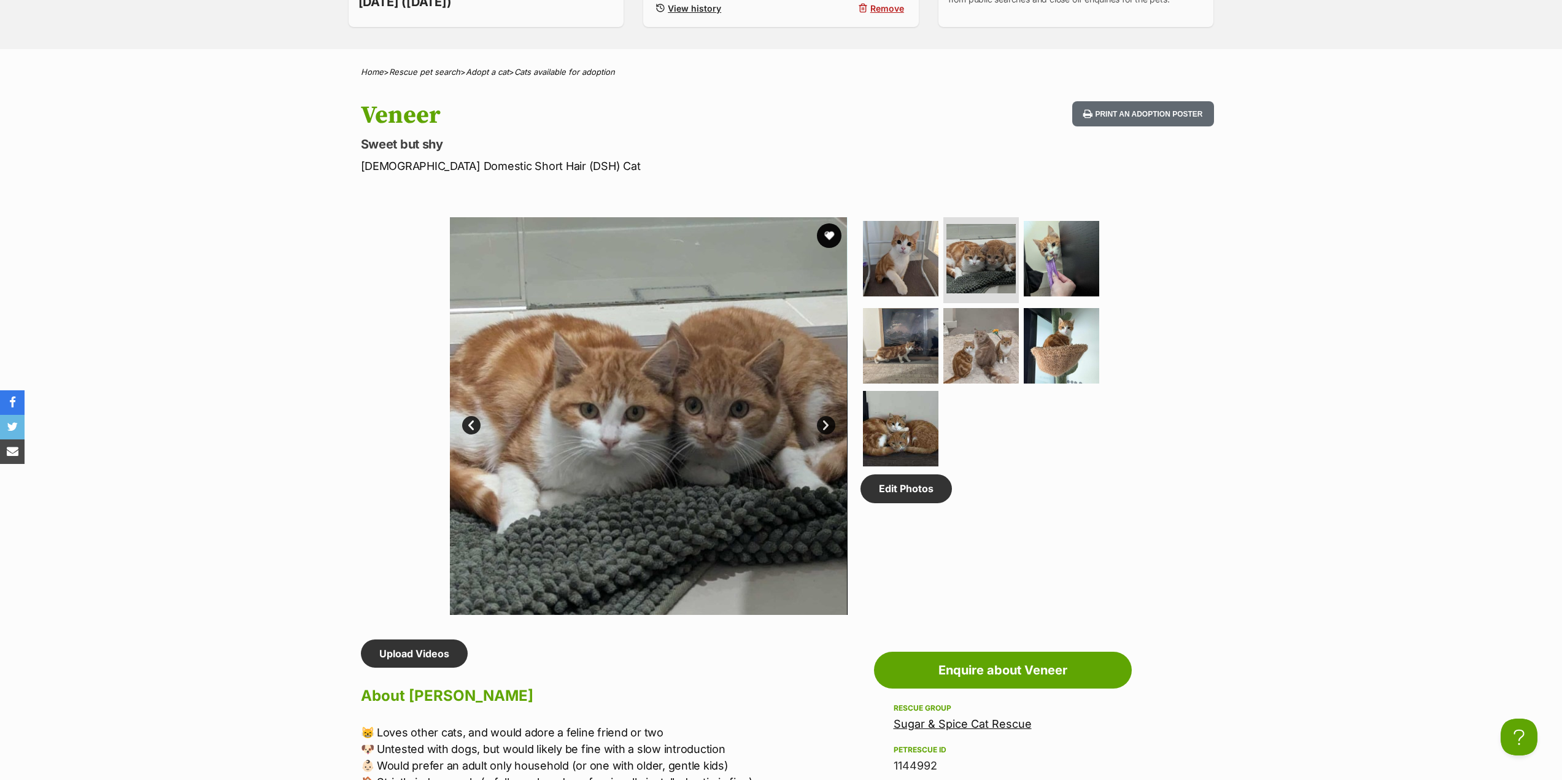
scroll to position [0, 0]
click at [822, 418] on link "Next" at bounding box center [826, 425] width 18 height 18
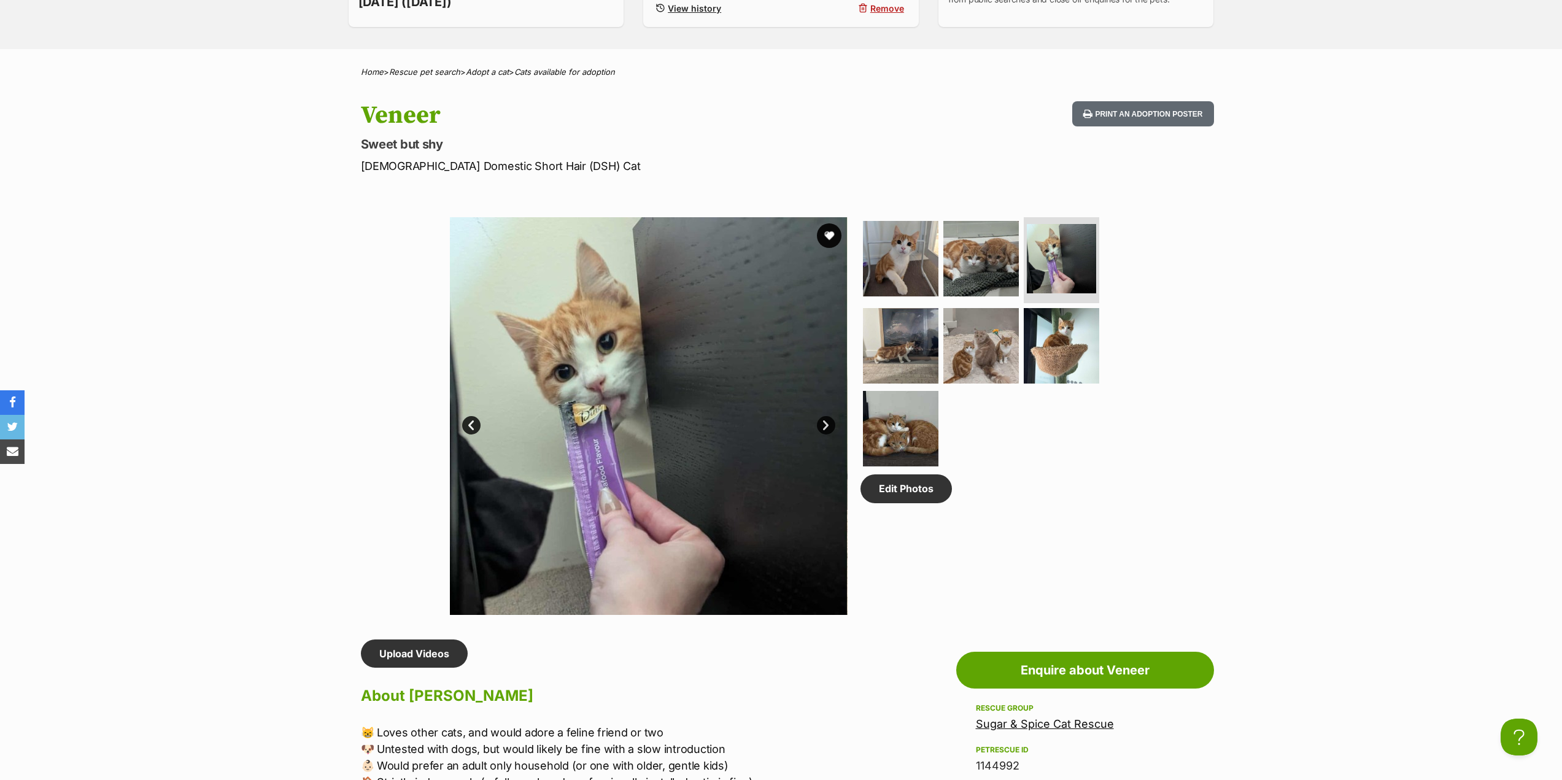
click at [822, 420] on link "Next" at bounding box center [826, 425] width 18 height 18
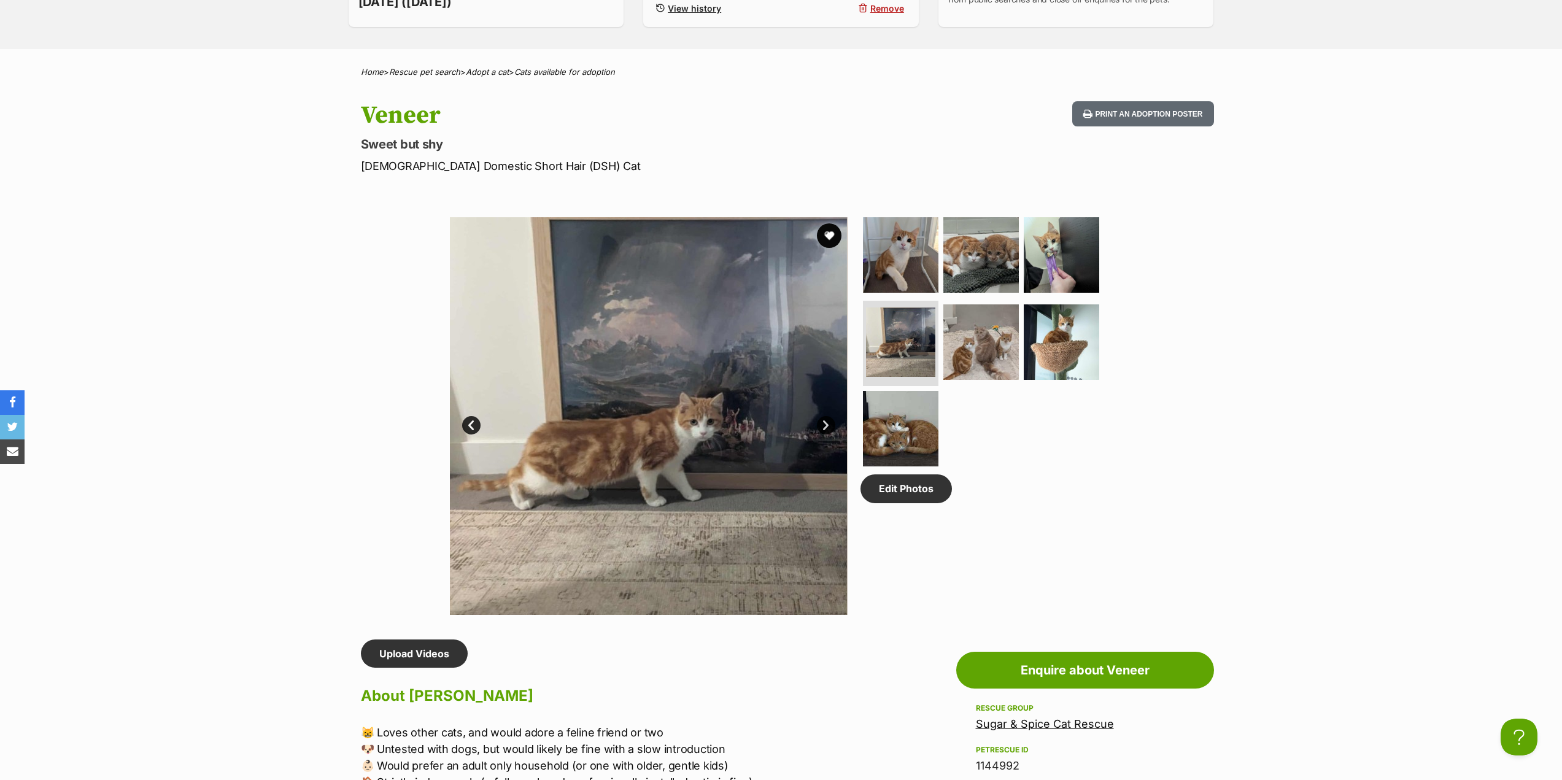
click at [821, 421] on link "Next" at bounding box center [826, 425] width 18 height 18
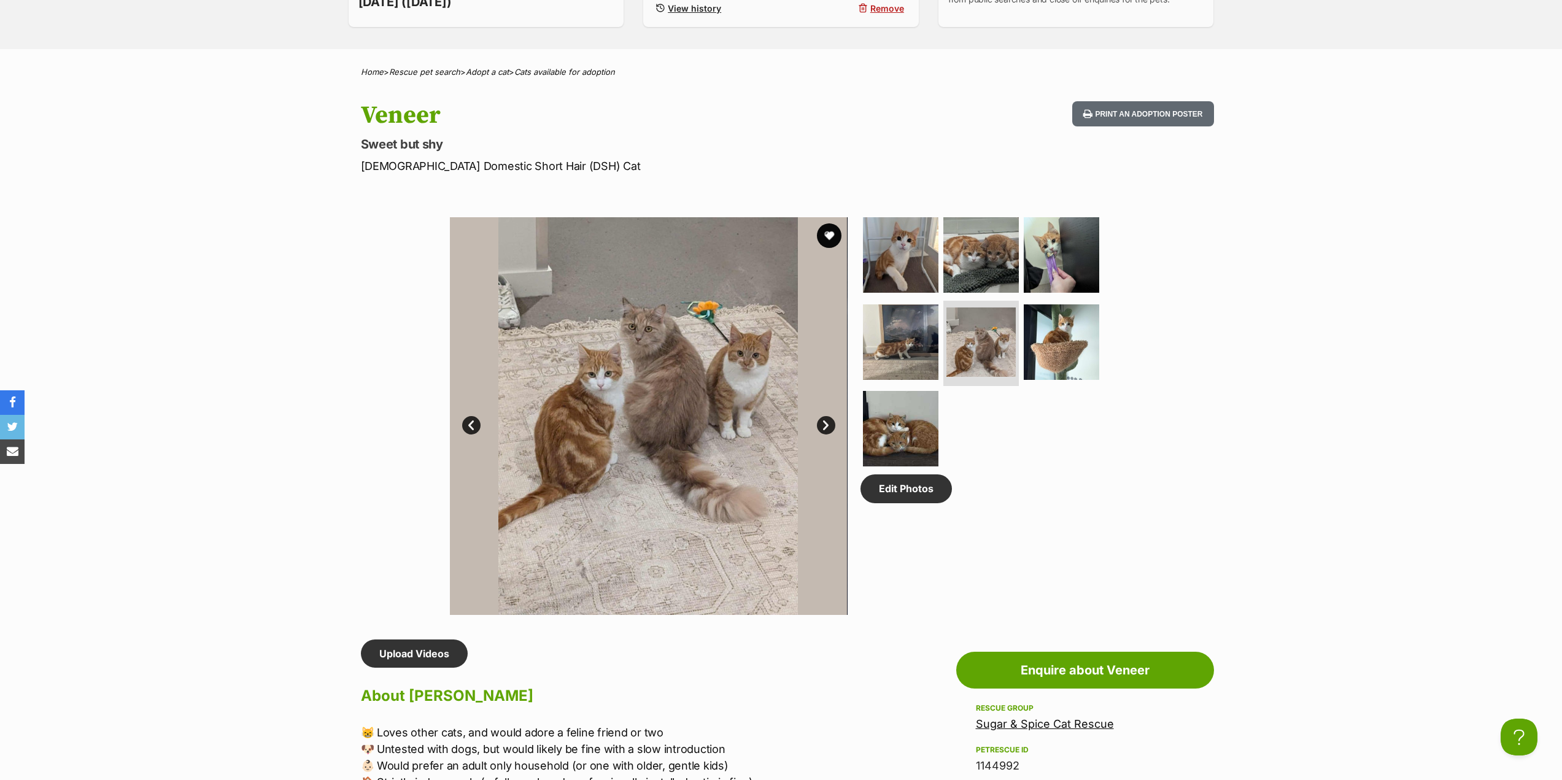
click at [821, 421] on link "Next" at bounding box center [826, 425] width 18 height 18
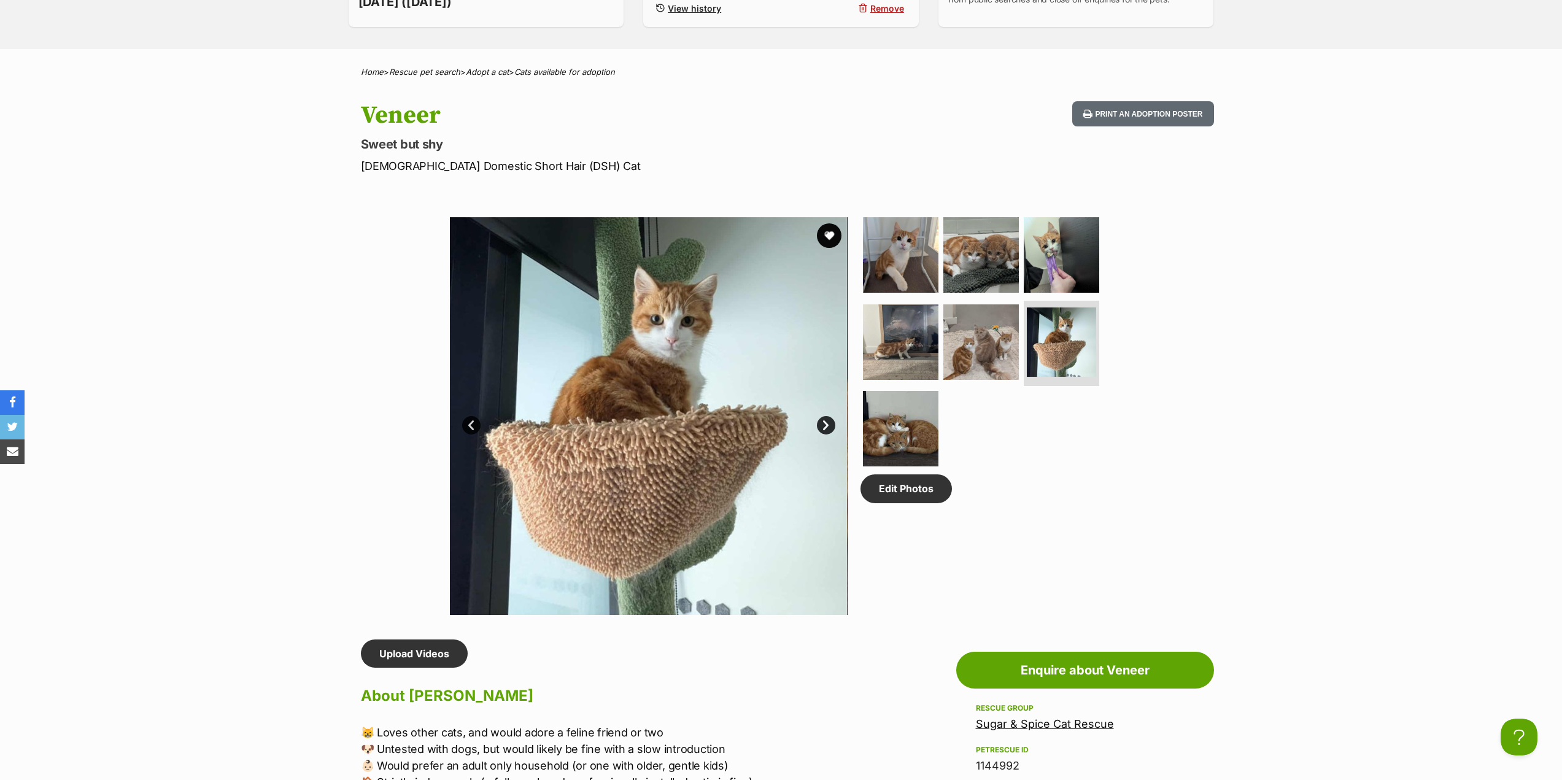
click at [821, 421] on link "Next" at bounding box center [826, 425] width 18 height 18
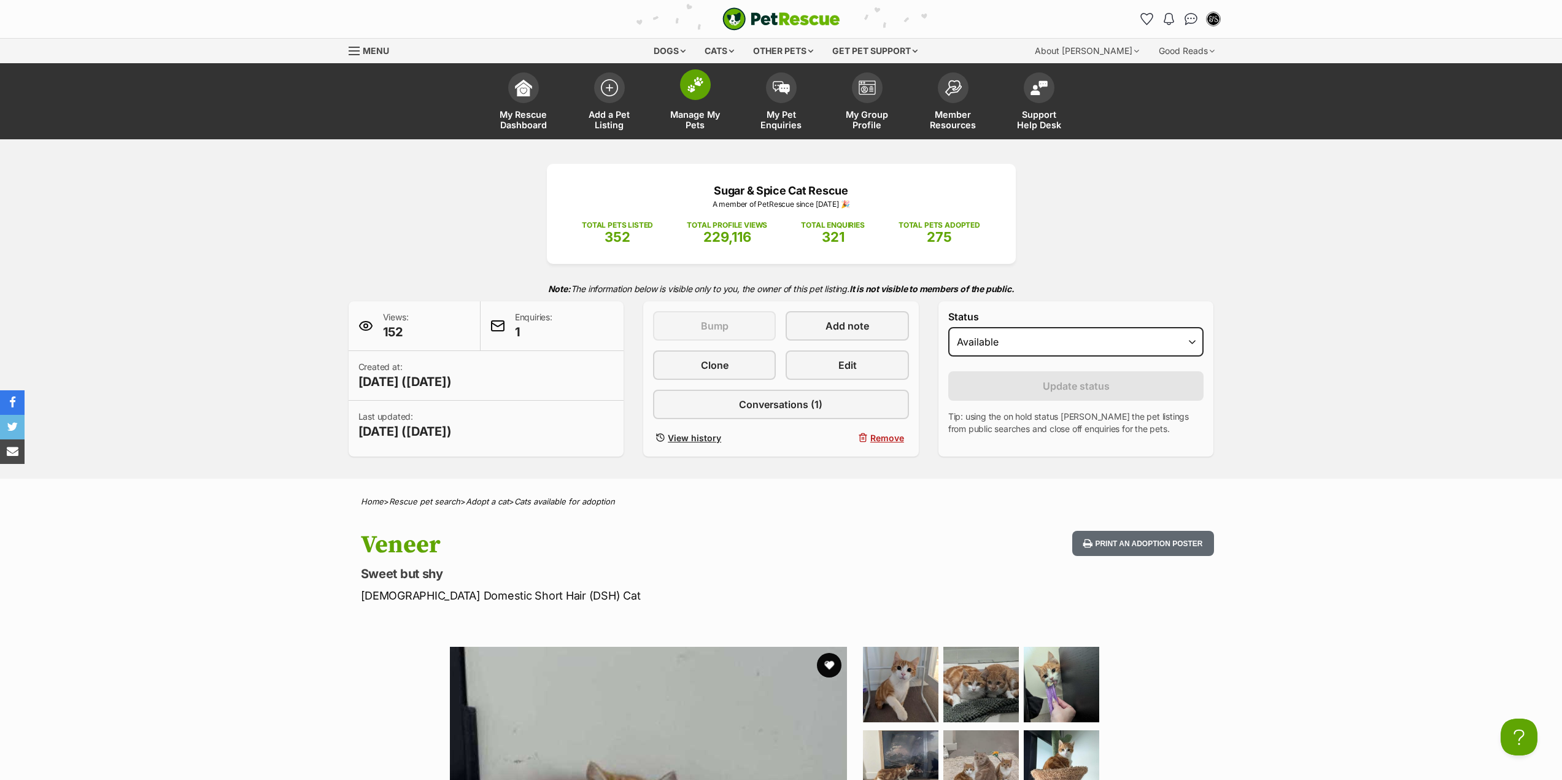
click at [712, 101] on link "Manage My Pets" at bounding box center [695, 102] width 86 height 73
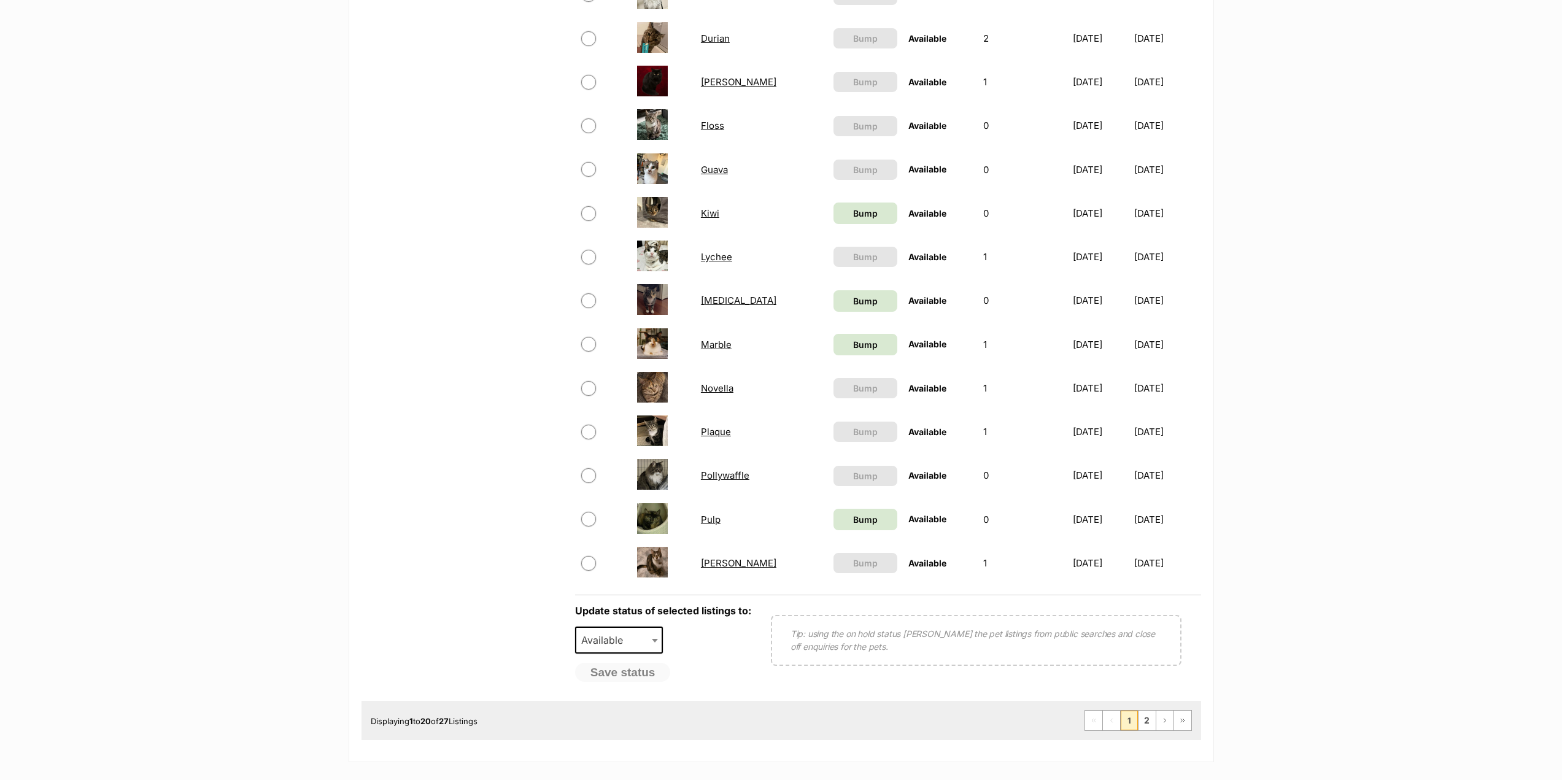
scroll to position [859, 0]
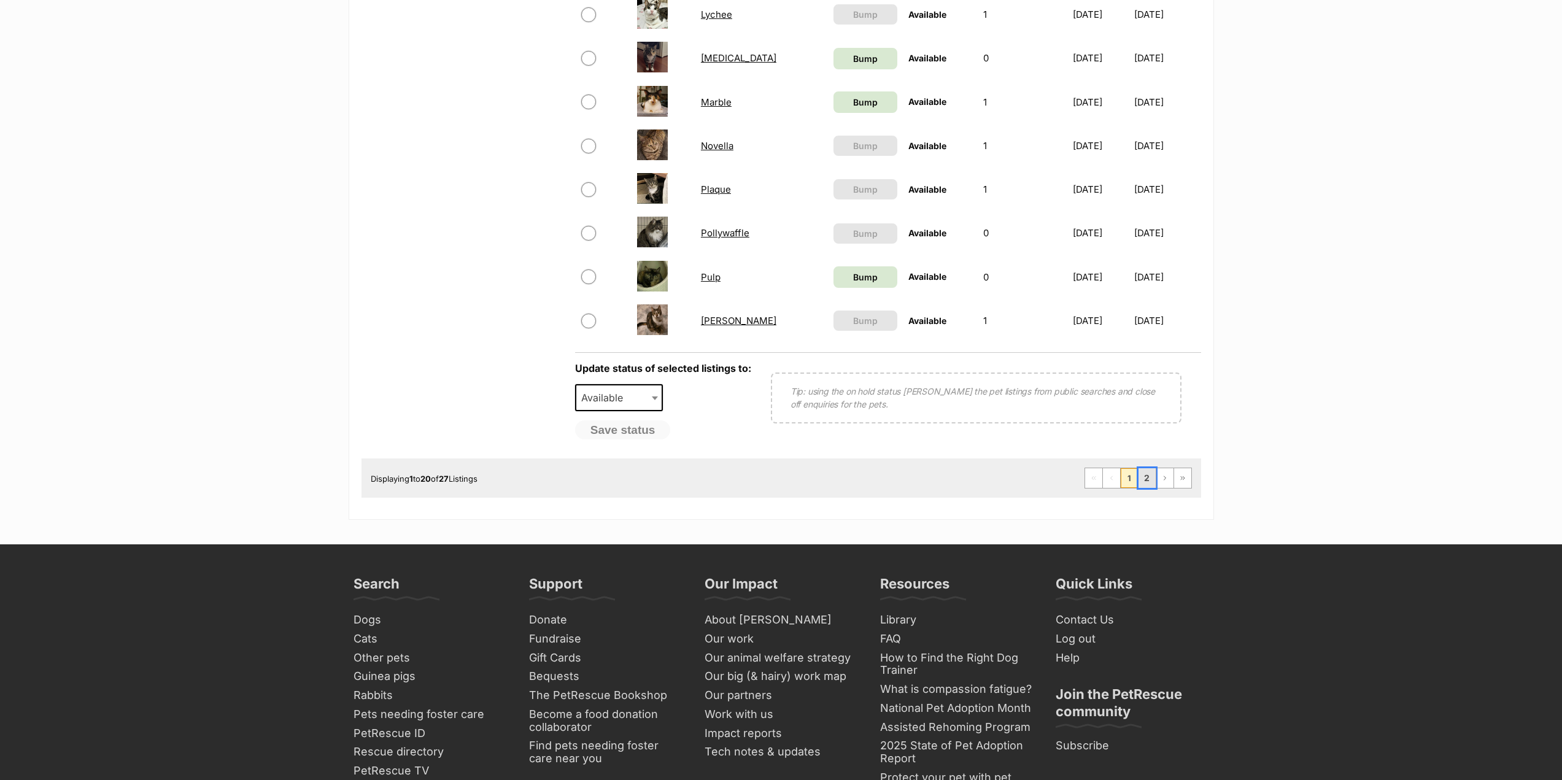
click at [1143, 480] on link "2" at bounding box center [1146, 478] width 17 height 20
